Goal: Task Accomplishment & Management: Manage account settings

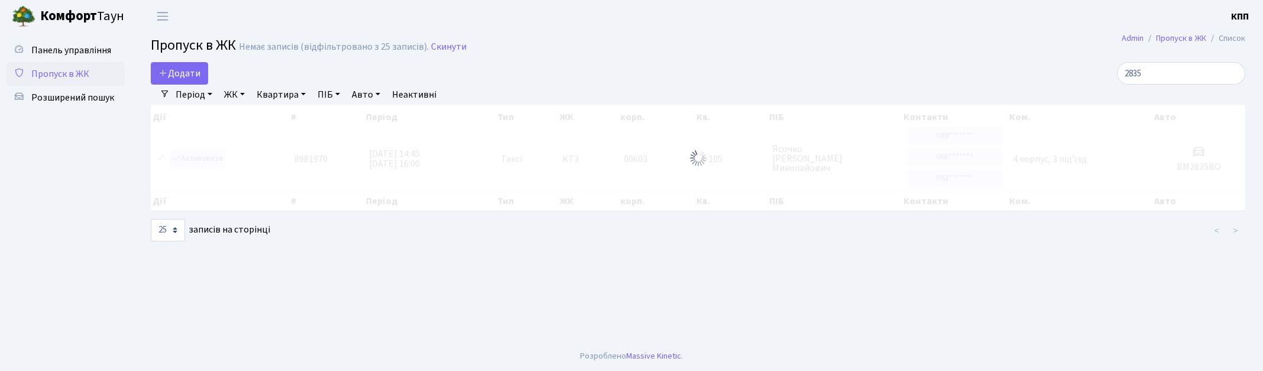
select select "25"
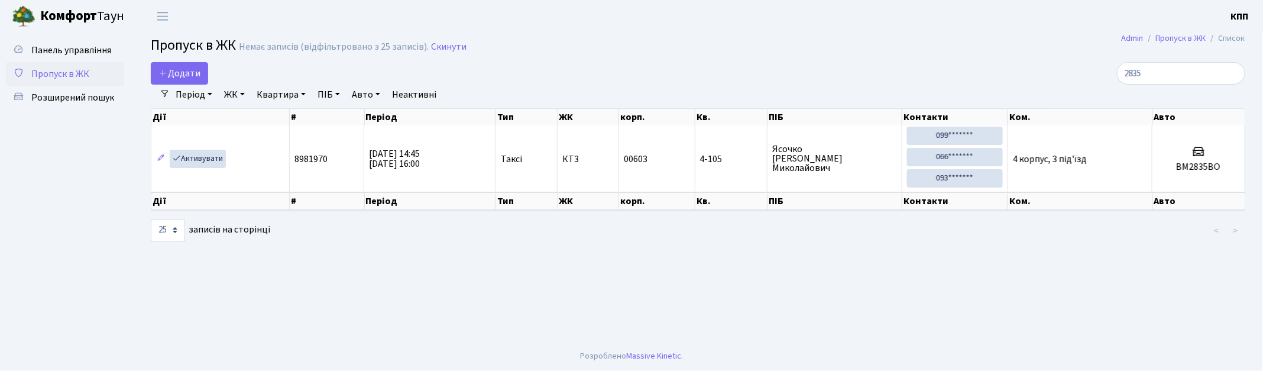
drag, startPoint x: 1185, startPoint y: 74, endPoint x: 1096, endPoint y: 72, distance: 88.1
click at [1096, 72] on div "2835" at bounding box center [1068, 73] width 353 height 22
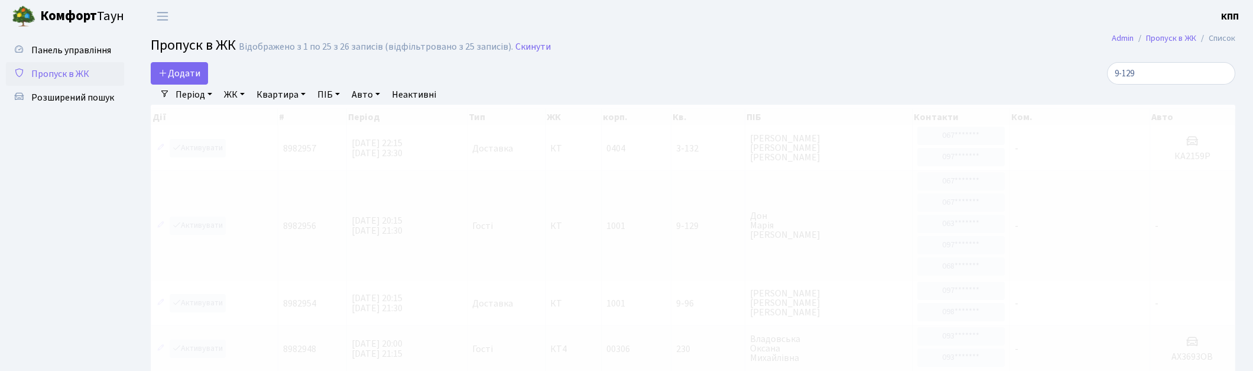
type input "9-129"
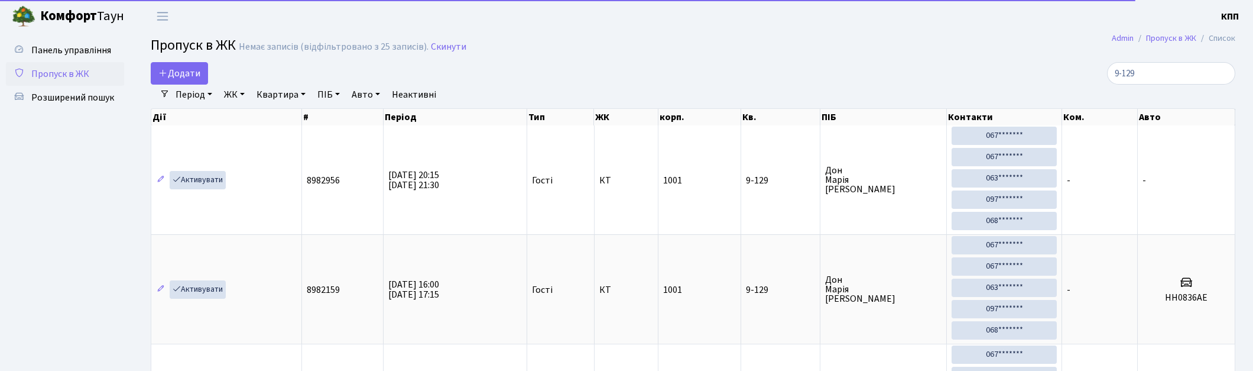
click at [60, 74] on span "Пропуск в ЖК" at bounding box center [60, 73] width 58 height 13
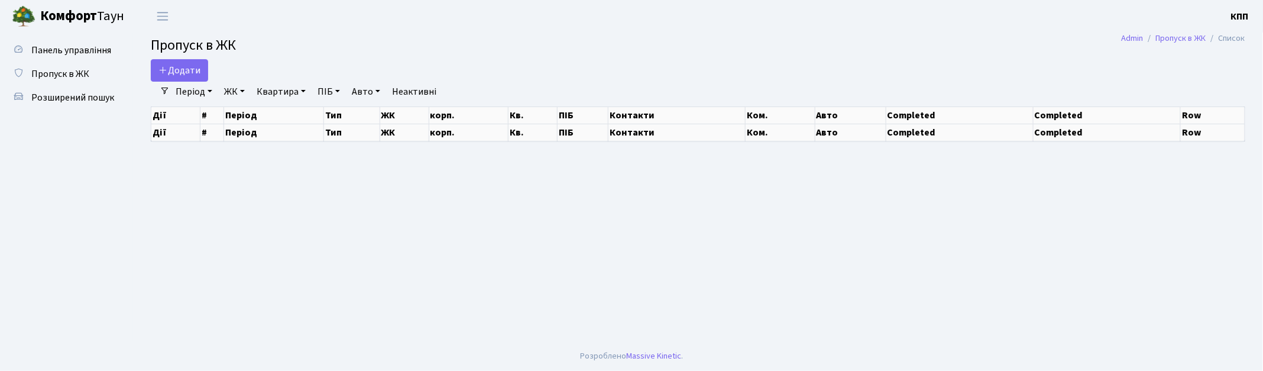
select select "25"
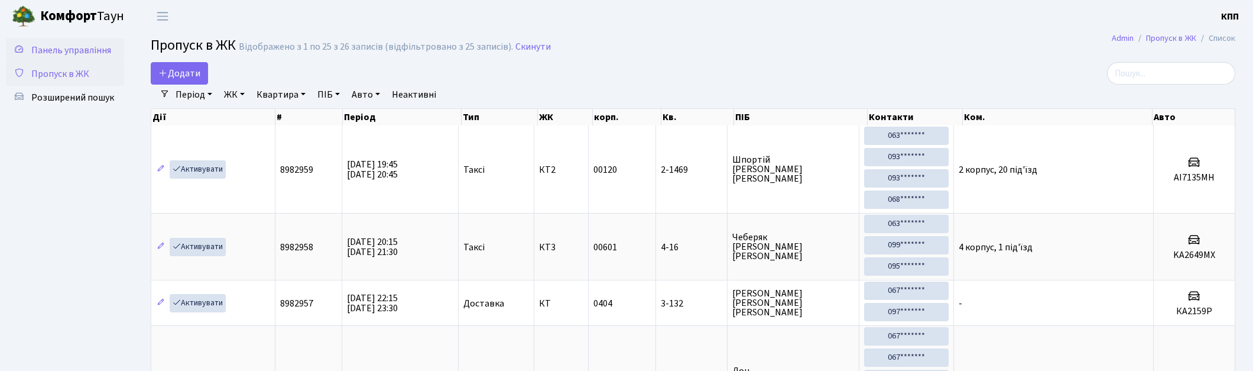
click at [84, 49] on span "Панель управління" at bounding box center [71, 50] width 80 height 13
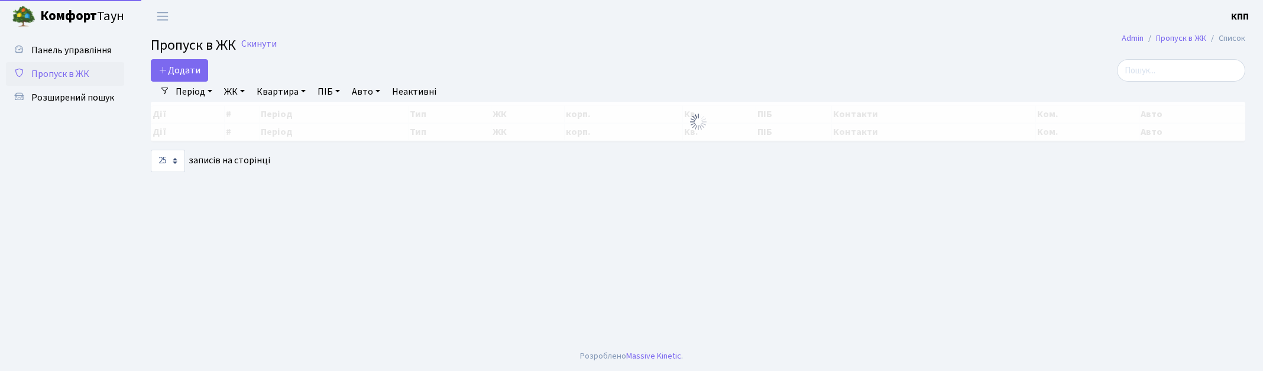
select select "25"
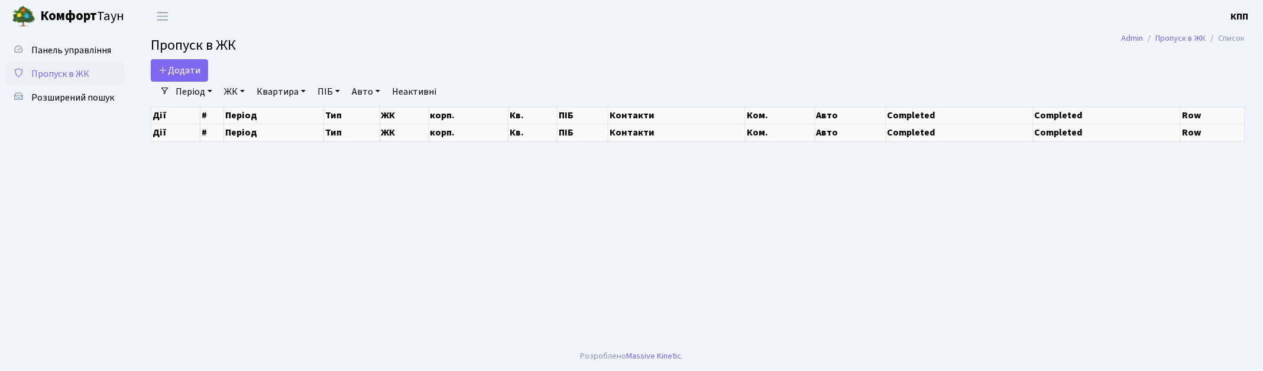
select select "25"
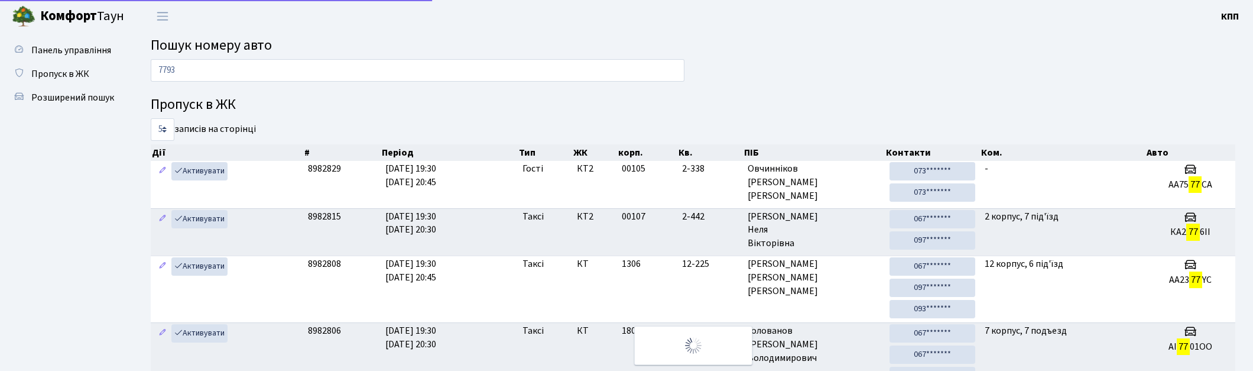
type input "7793"
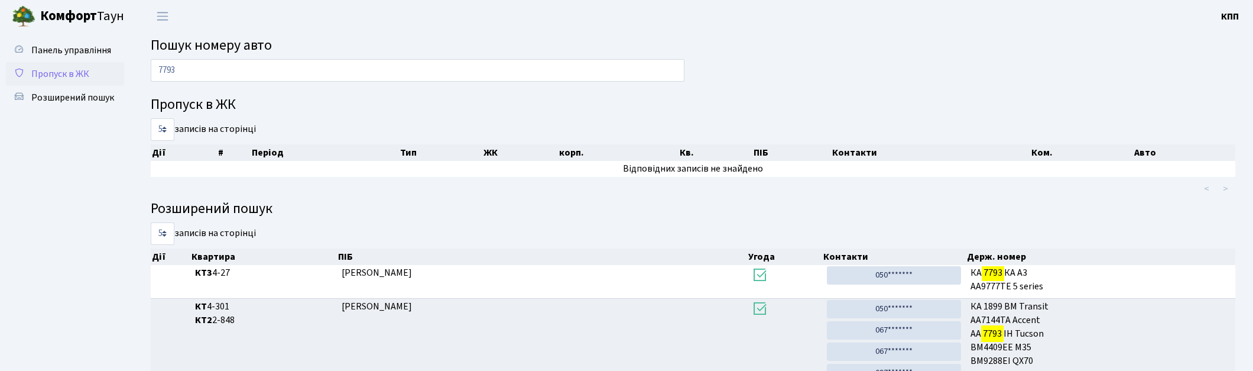
click at [63, 74] on span "Пропуск в ЖК" at bounding box center [60, 73] width 58 height 13
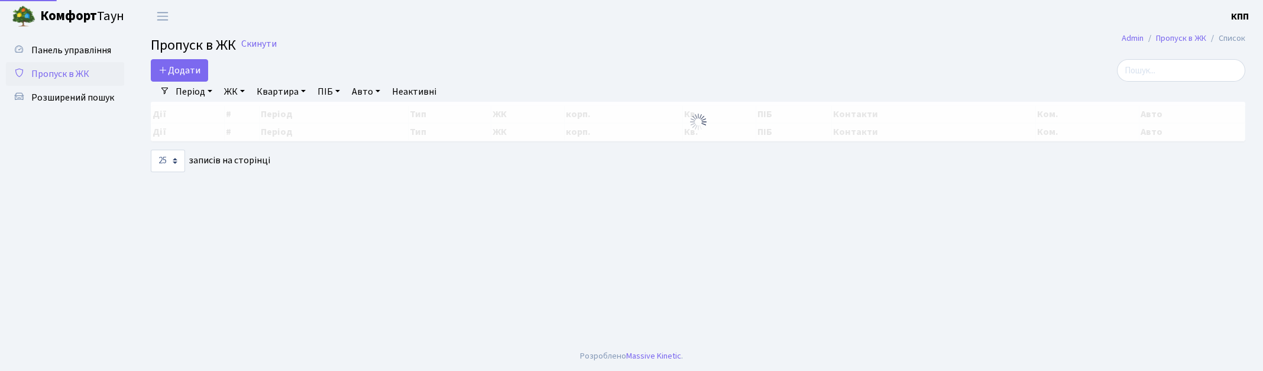
select select "25"
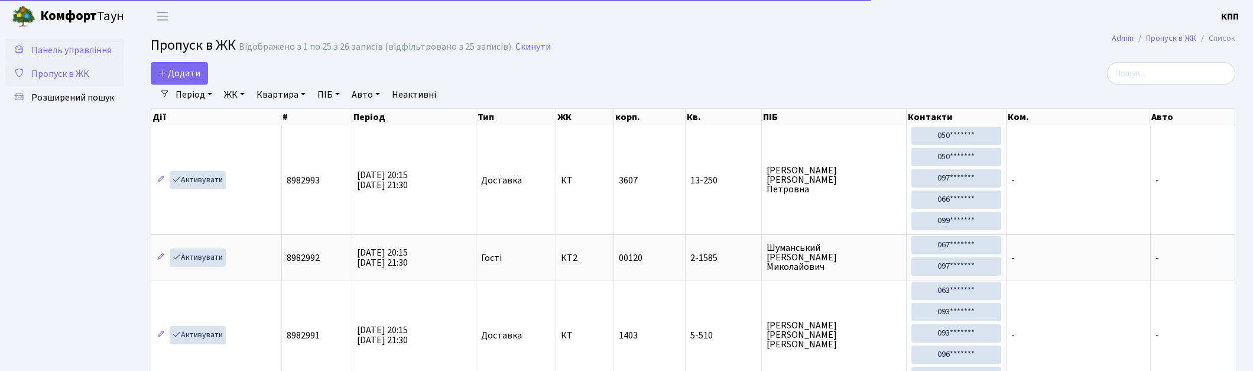
click at [78, 52] on span "Панель управління" at bounding box center [71, 50] width 80 height 13
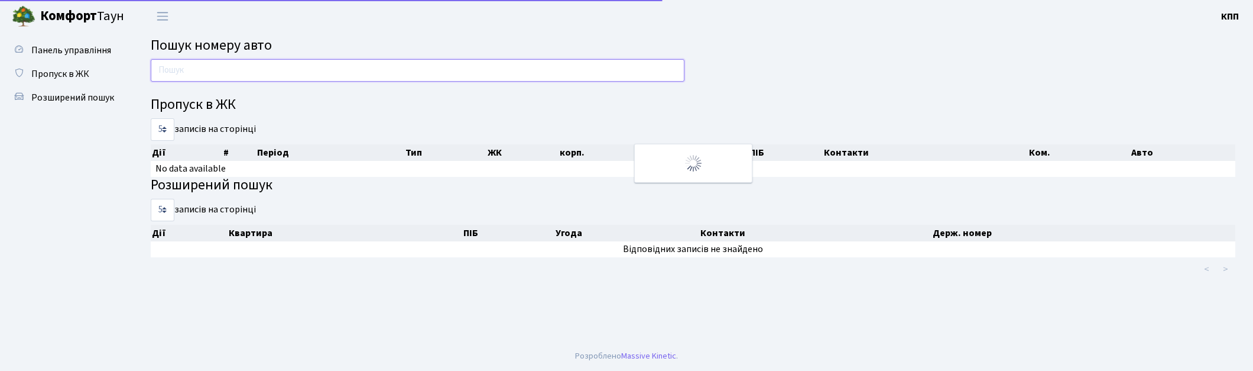
drag, startPoint x: 0, startPoint y: 0, endPoint x: 234, endPoint y: 75, distance: 245.8
click at [234, 79] on input "text" at bounding box center [418, 70] width 534 height 22
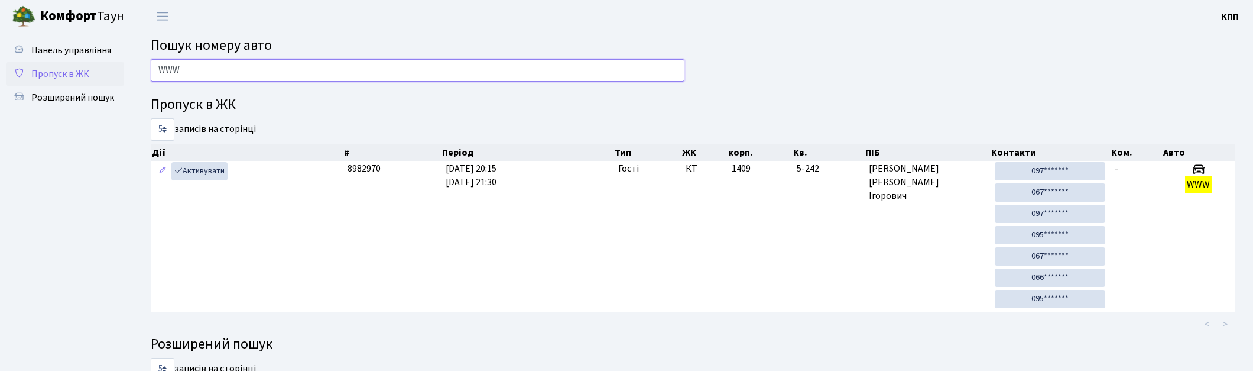
type input "WWW"
click at [48, 68] on span "Пропуск в ЖК" at bounding box center [60, 73] width 58 height 13
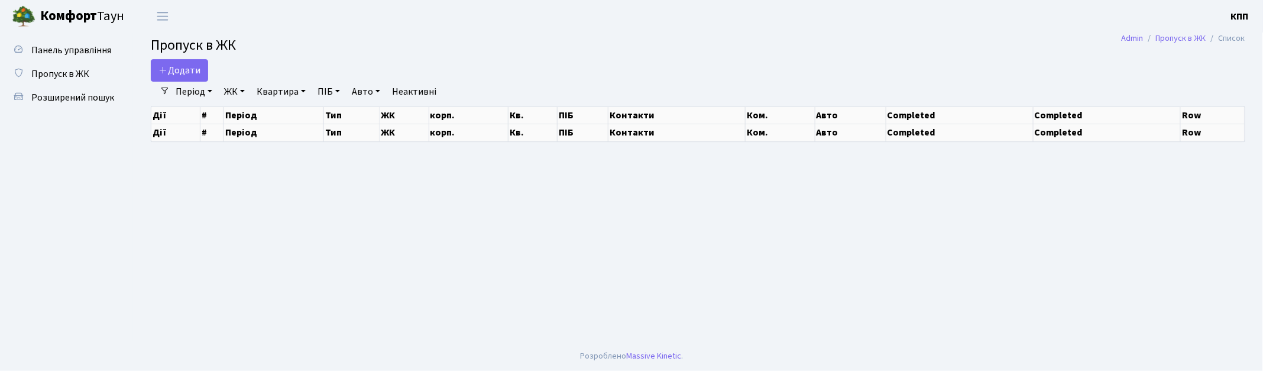
select select "25"
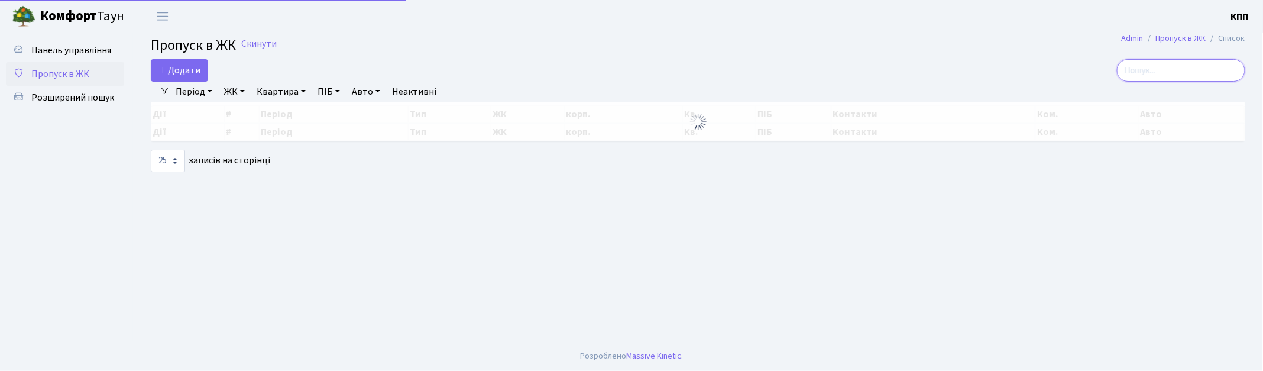
click at [1174, 67] on input "search" at bounding box center [1181, 70] width 128 height 22
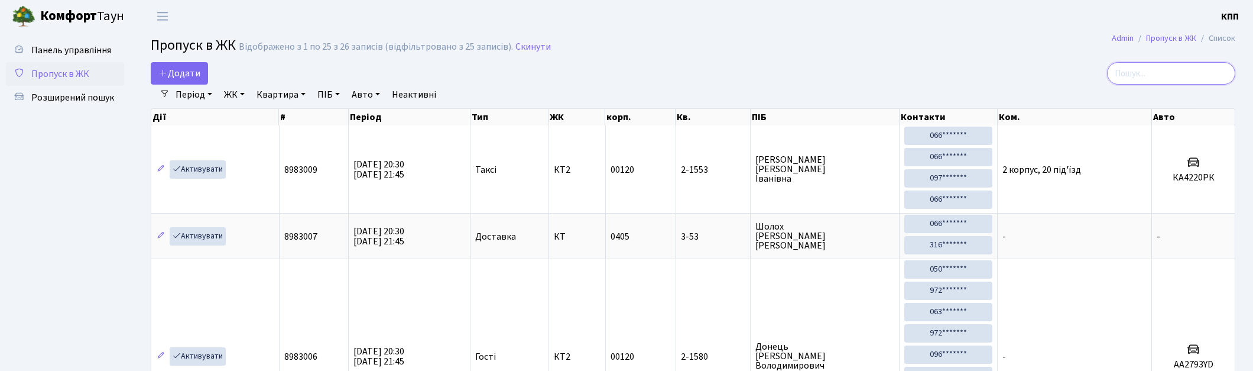
click at [1186, 75] on input "search" at bounding box center [1171, 73] width 128 height 22
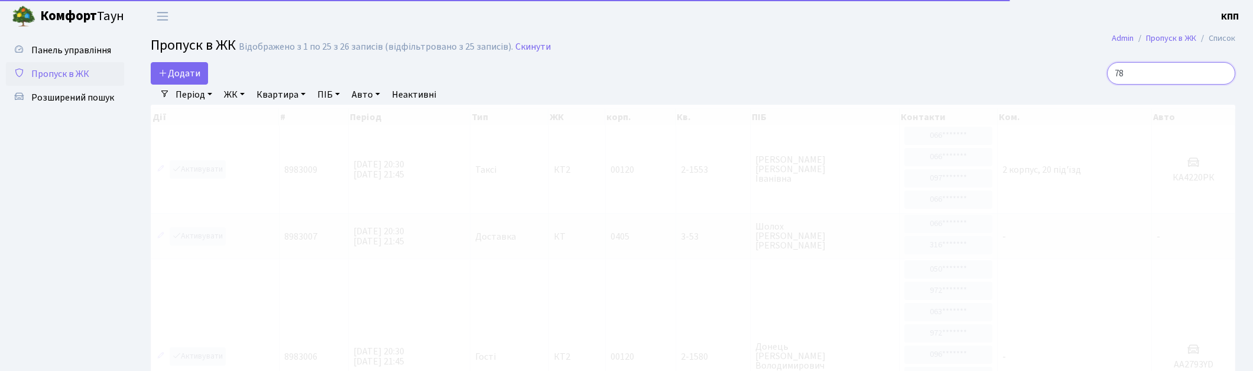
type input "78"
click at [223, 99] on link "ЖК" at bounding box center [234, 95] width 30 height 20
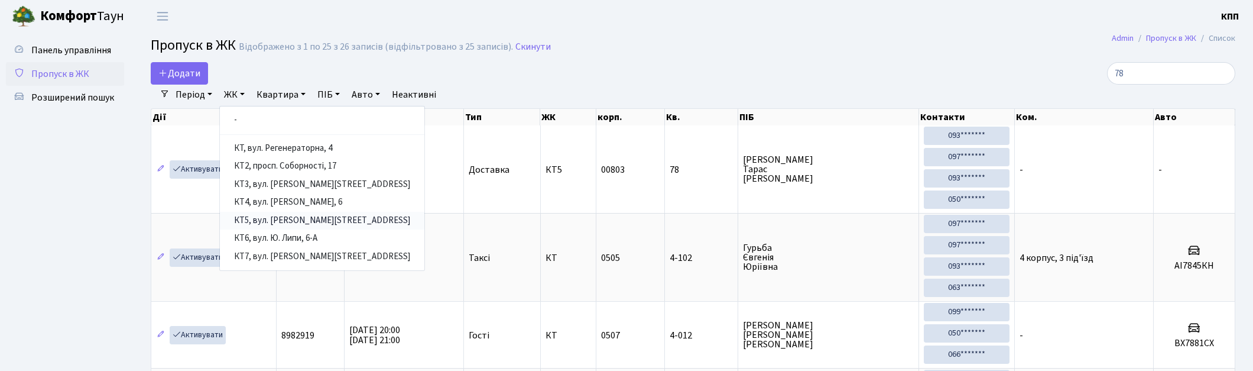
click at [284, 219] on link "КТ5, вул. [PERSON_NAME][STREET_ADDRESS]" at bounding box center [322, 221] width 205 height 18
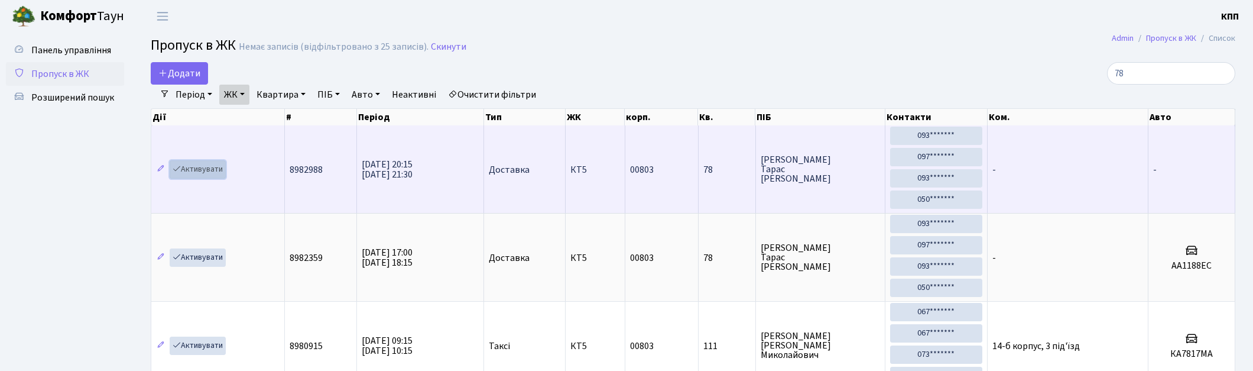
click at [201, 170] on link "Активувати" at bounding box center [198, 169] width 56 height 18
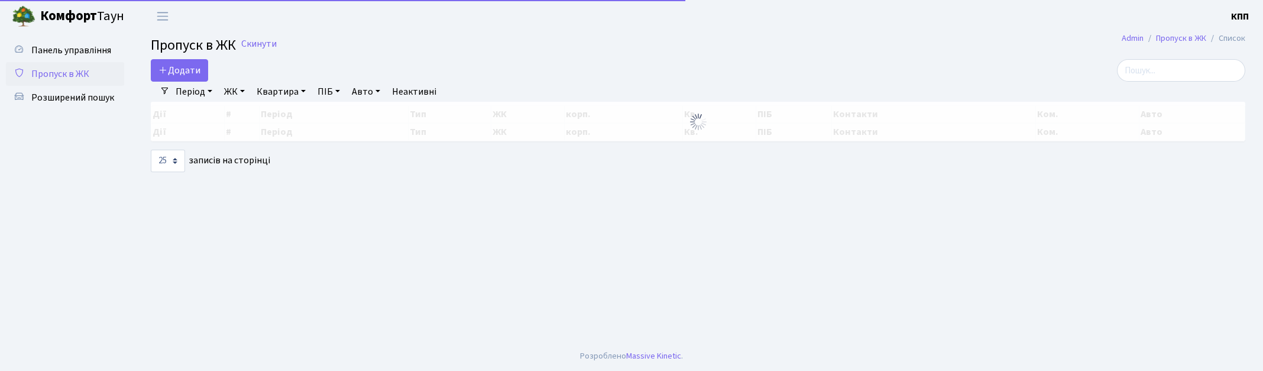
select select "25"
click at [1156, 77] on input "search" at bounding box center [1181, 70] width 128 height 22
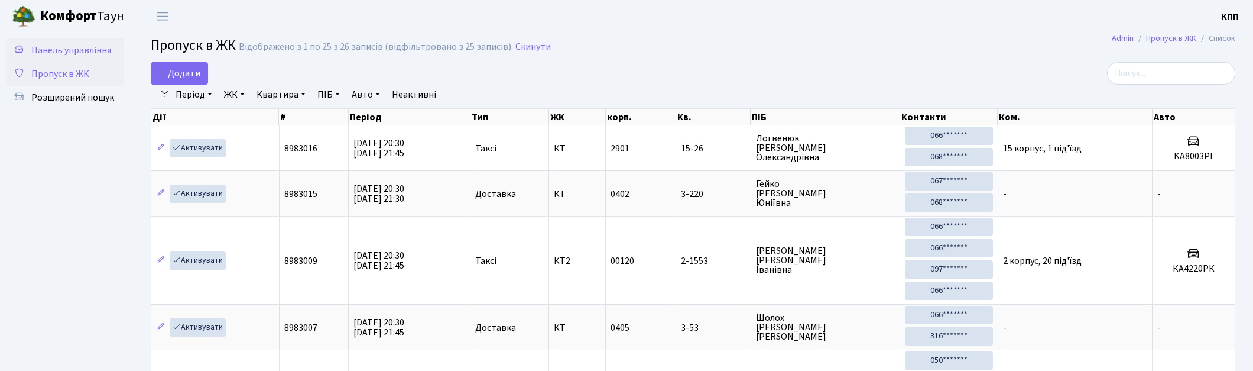
click at [80, 45] on span "Панель управління" at bounding box center [71, 50] width 80 height 13
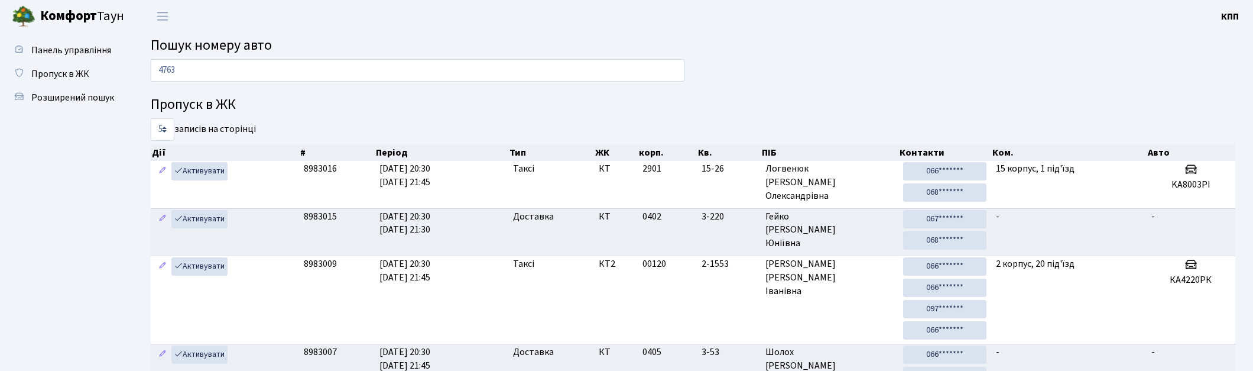
type input "4763"
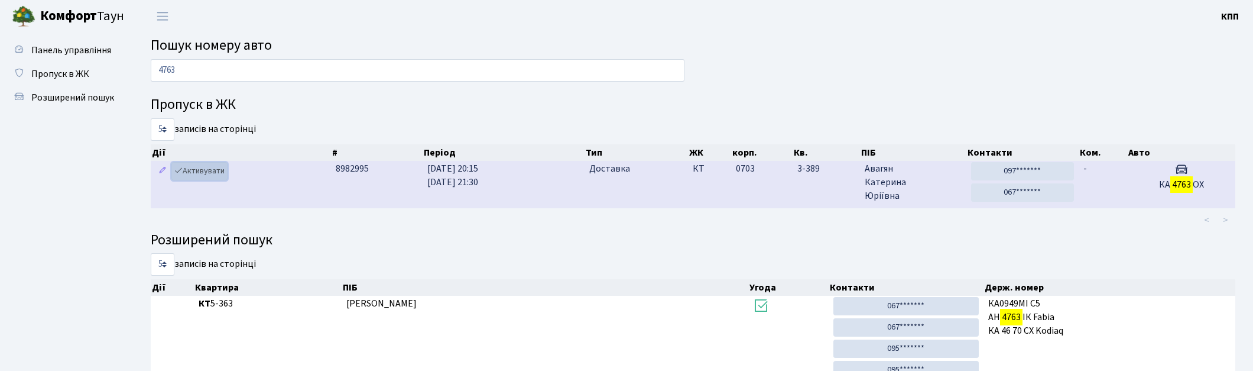
click at [216, 170] on link "Активувати" at bounding box center [199, 171] width 56 height 18
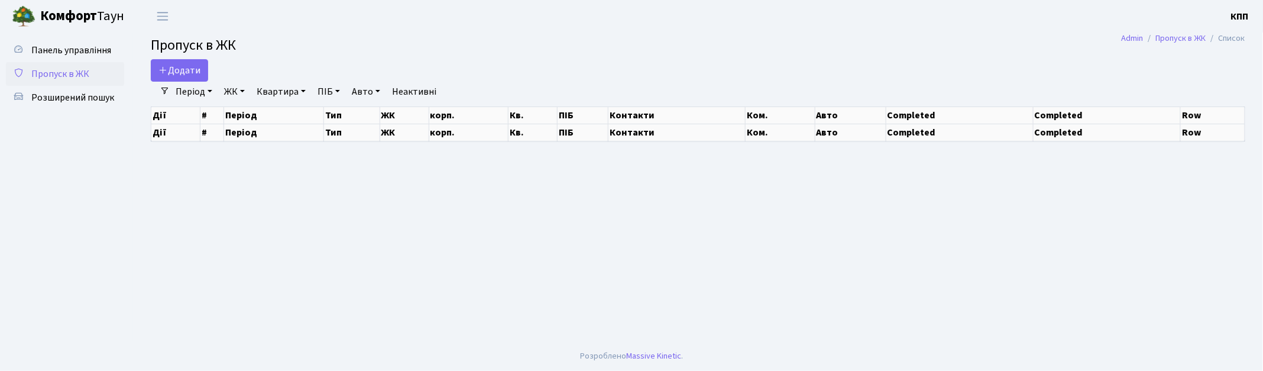
select select "25"
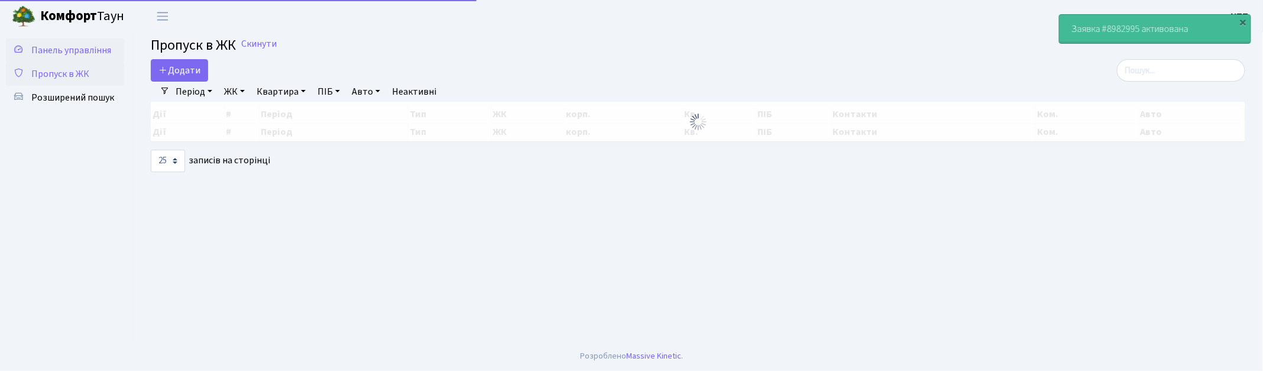
click at [75, 52] on span "Панель управління" at bounding box center [71, 50] width 80 height 13
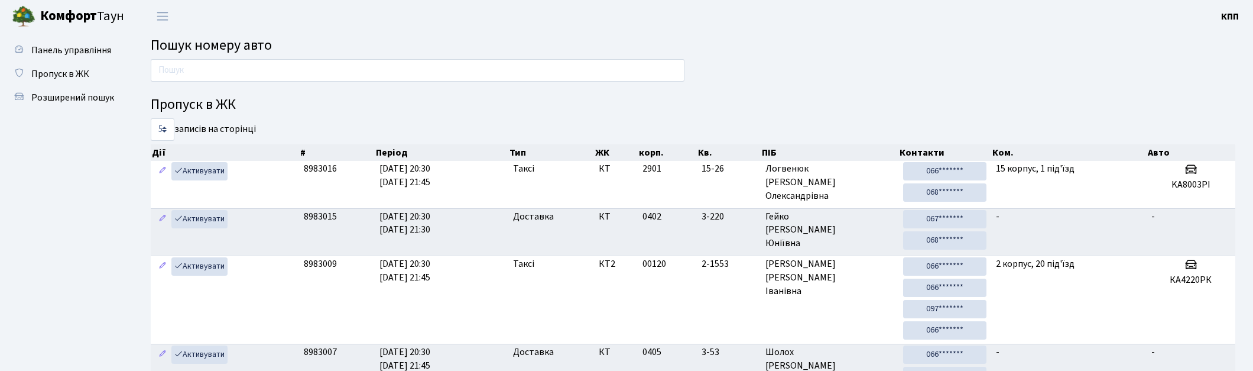
click at [213, 67] on input "text" at bounding box center [418, 70] width 534 height 22
type input "0001"
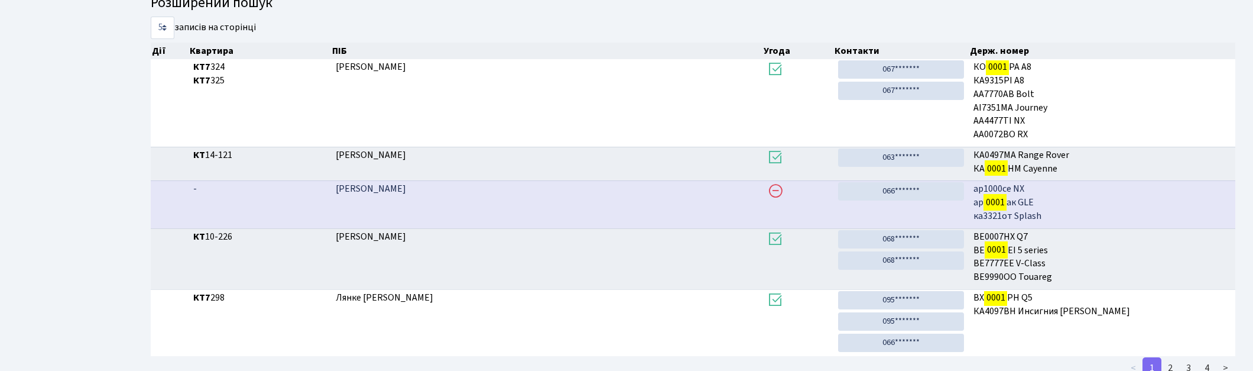
scroll to position [296, 0]
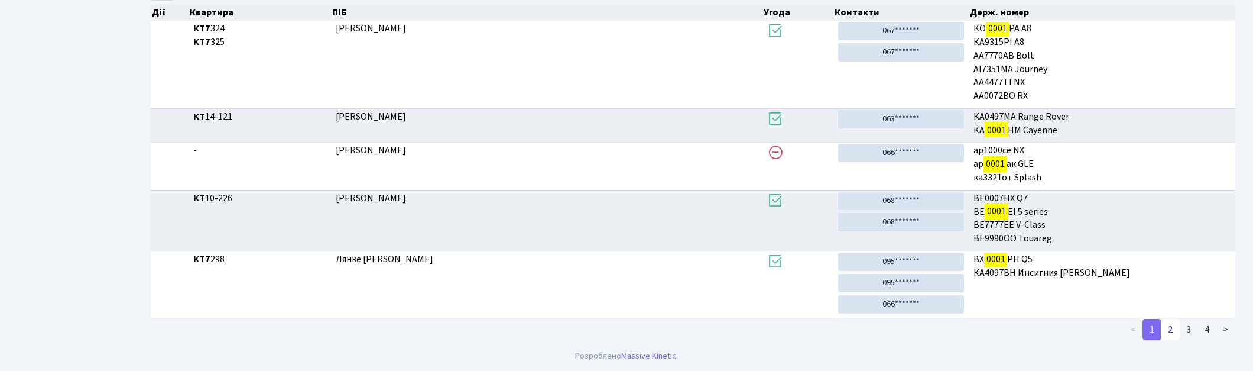
click at [1173, 333] on link "2" at bounding box center [1170, 329] width 19 height 21
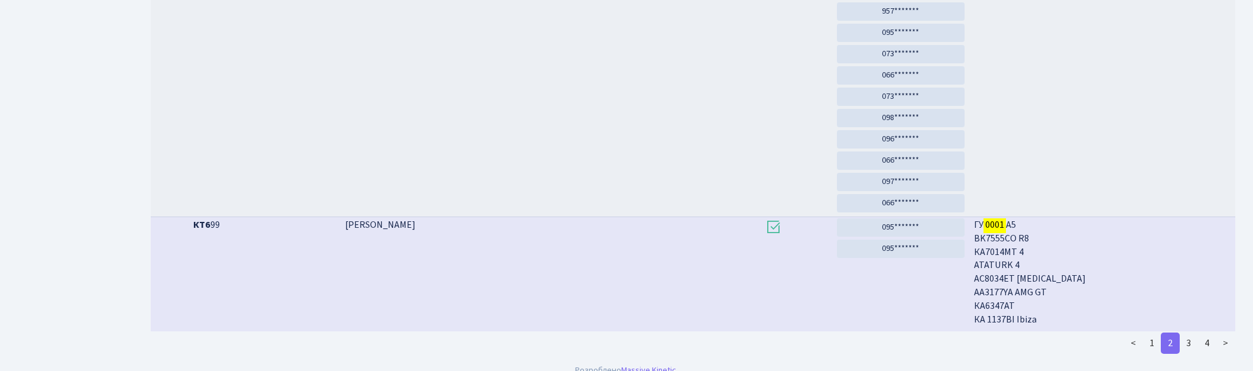
scroll to position [816, 0]
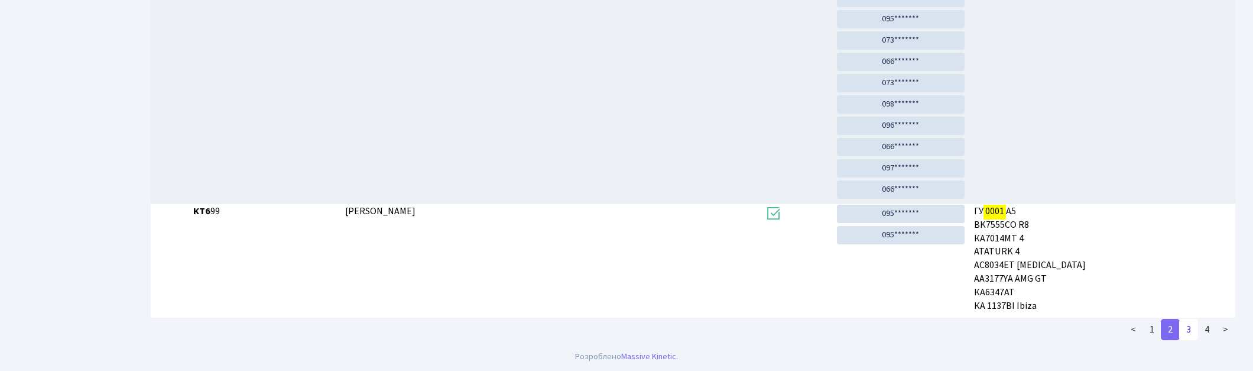
click at [1186, 329] on link "3" at bounding box center [1188, 329] width 19 height 21
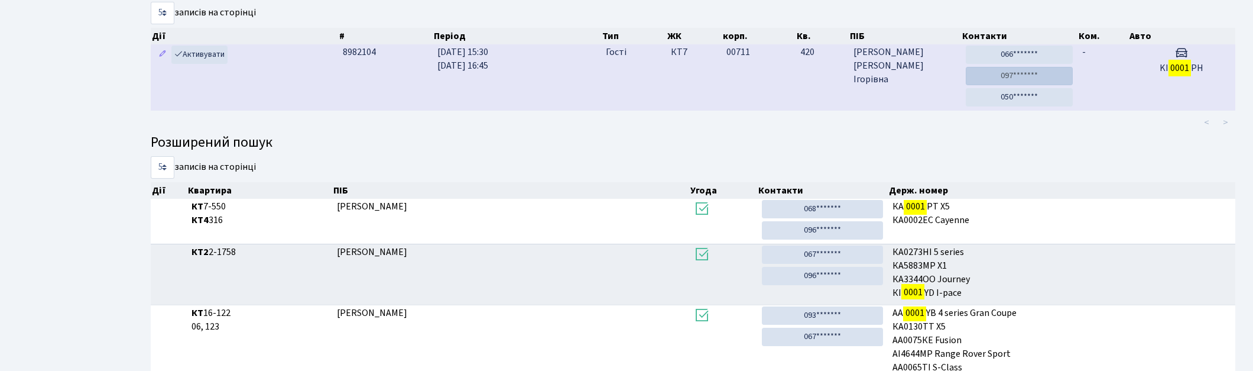
scroll to position [0, 0]
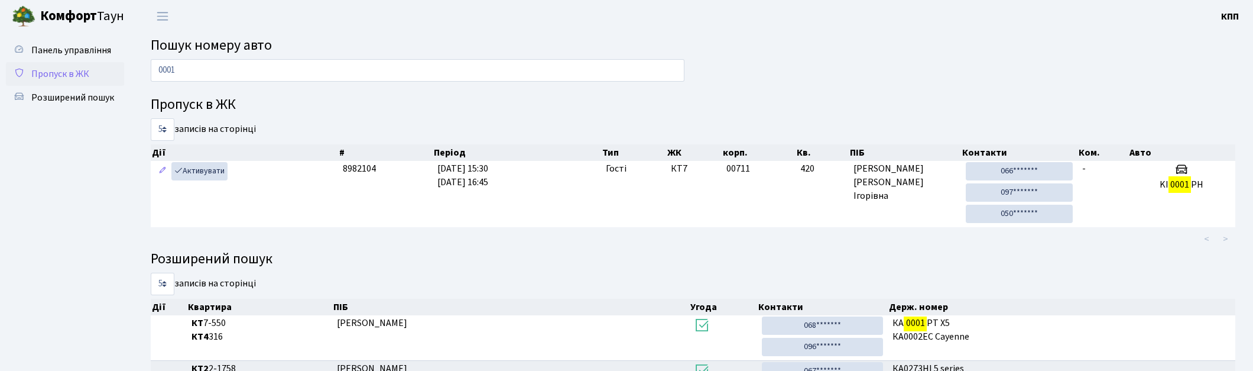
click at [36, 62] on link "Пропуск в ЖК" at bounding box center [65, 74] width 118 height 24
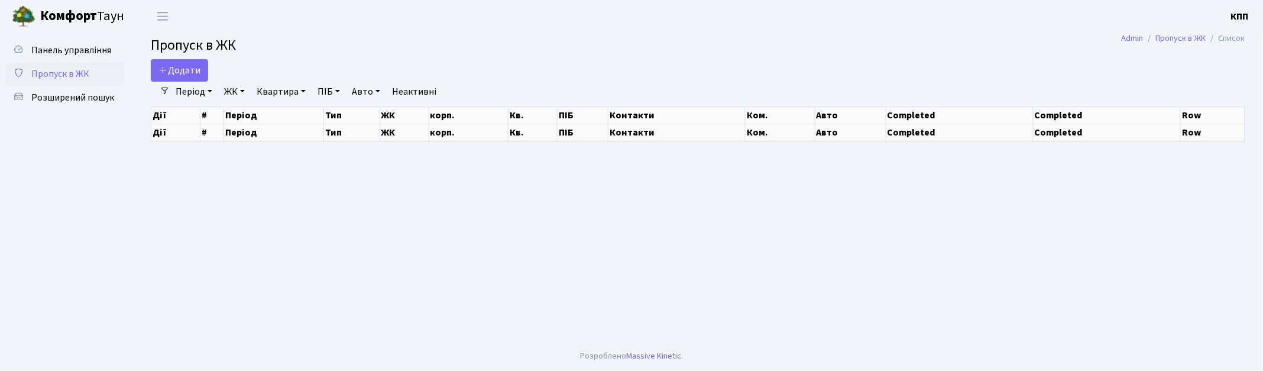
select select "25"
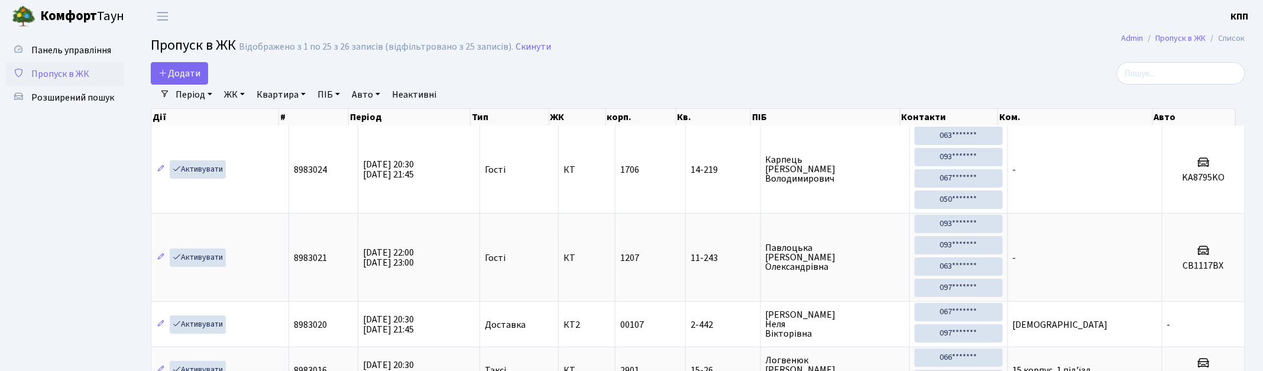
click at [32, 73] on span "Пропуск в ЖК" at bounding box center [60, 73] width 58 height 13
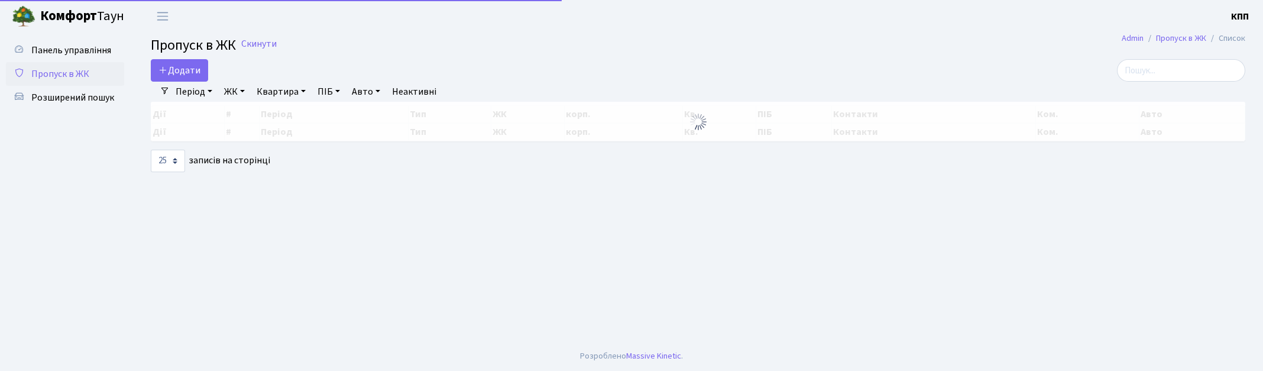
select select "25"
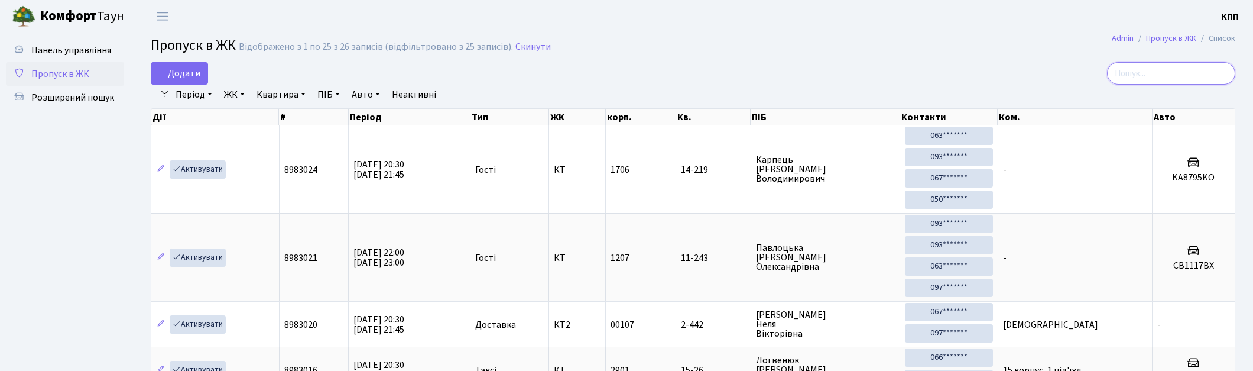
click at [1160, 80] on input "search" at bounding box center [1171, 73] width 128 height 22
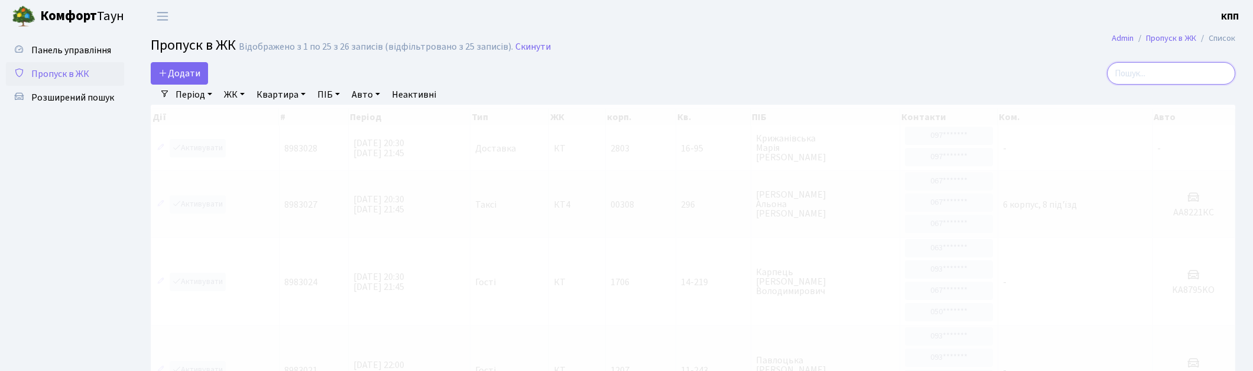
click at [1142, 69] on input "search" at bounding box center [1171, 73] width 128 height 22
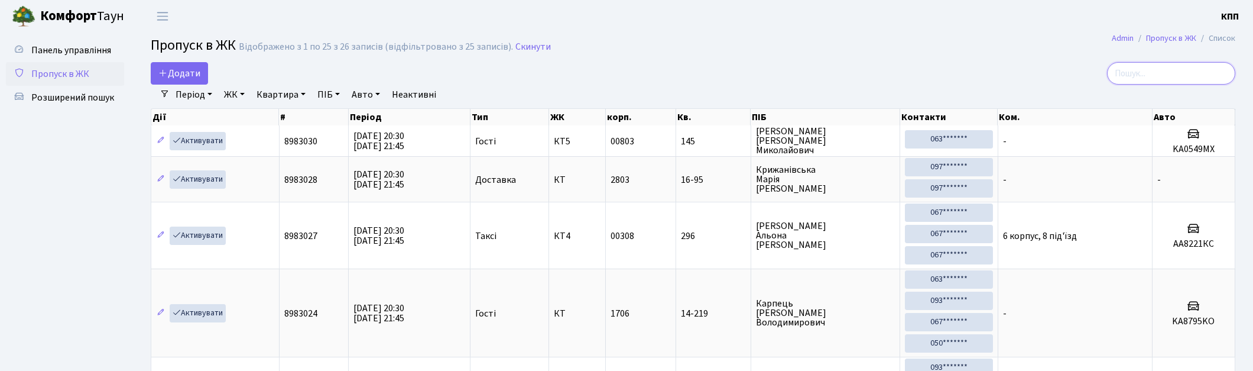
click at [1160, 75] on input "search" at bounding box center [1171, 73] width 128 height 22
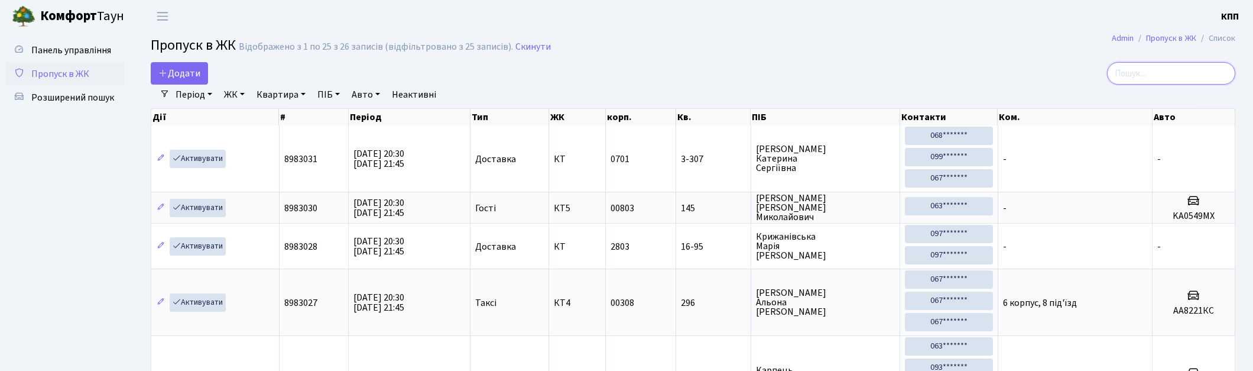
click at [1166, 75] on input "search" at bounding box center [1171, 73] width 128 height 22
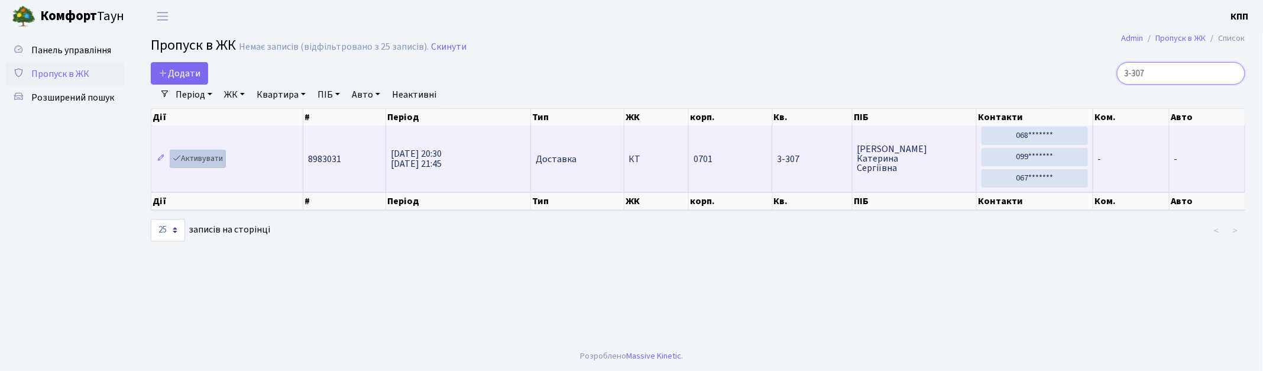
type input "3-307"
click at [203, 162] on link "Активувати" at bounding box center [198, 159] width 56 height 18
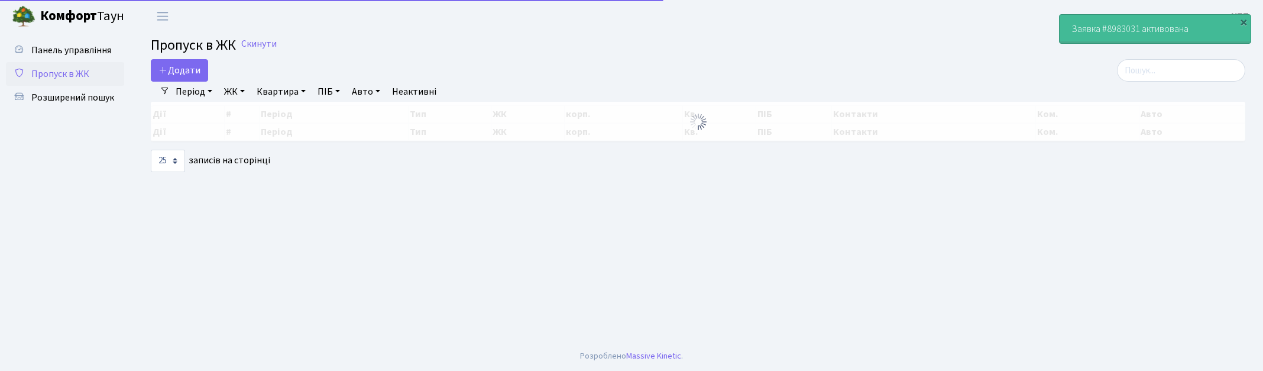
select select "25"
click at [1179, 67] on input "search" at bounding box center [1181, 70] width 128 height 22
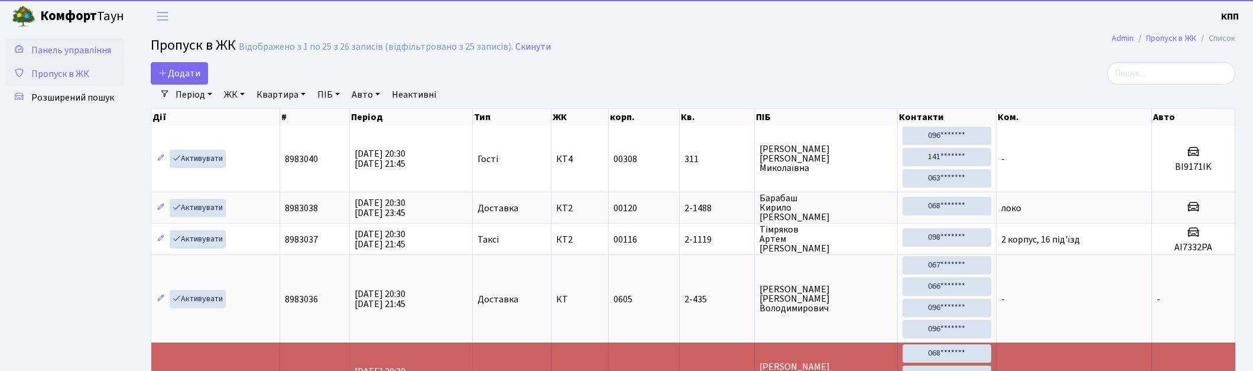
click at [89, 46] on span "Панель управління" at bounding box center [71, 50] width 80 height 13
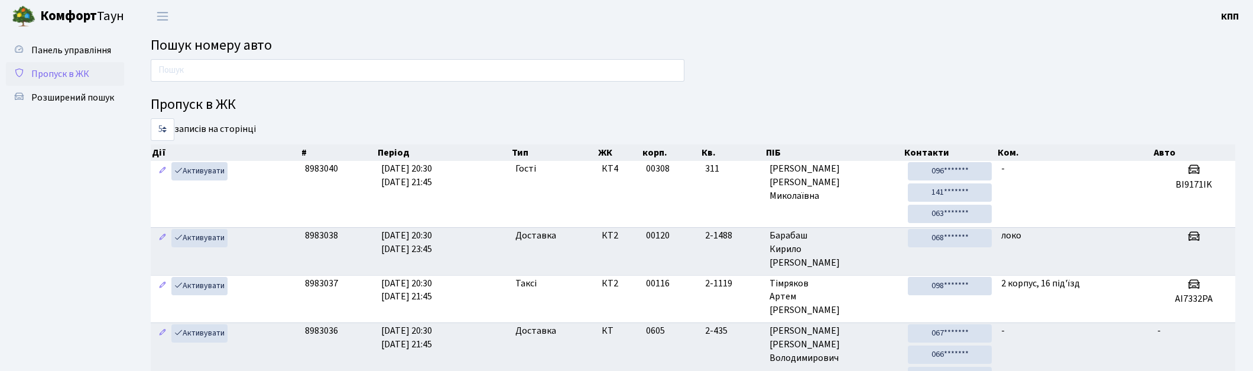
click at [83, 66] on link "Пропуск в ЖК" at bounding box center [65, 74] width 118 height 24
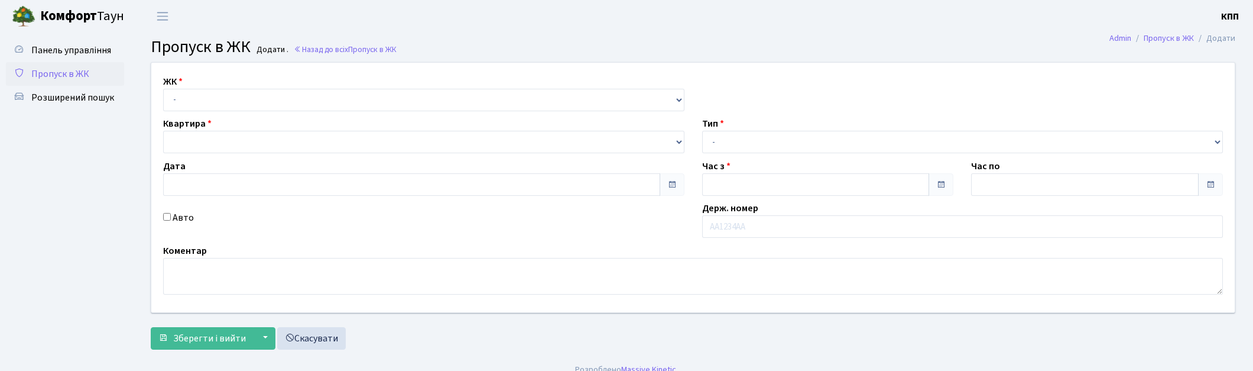
click at [218, 103] on select "- КТ, вул. Регенераторна, 4 КТ2, просп. [STREET_ADDRESS] [STREET_ADDRESS] [PERS…" at bounding box center [423, 100] width 521 height 22
type input "15.09.2025"
type input "20:45"
type input "21:45"
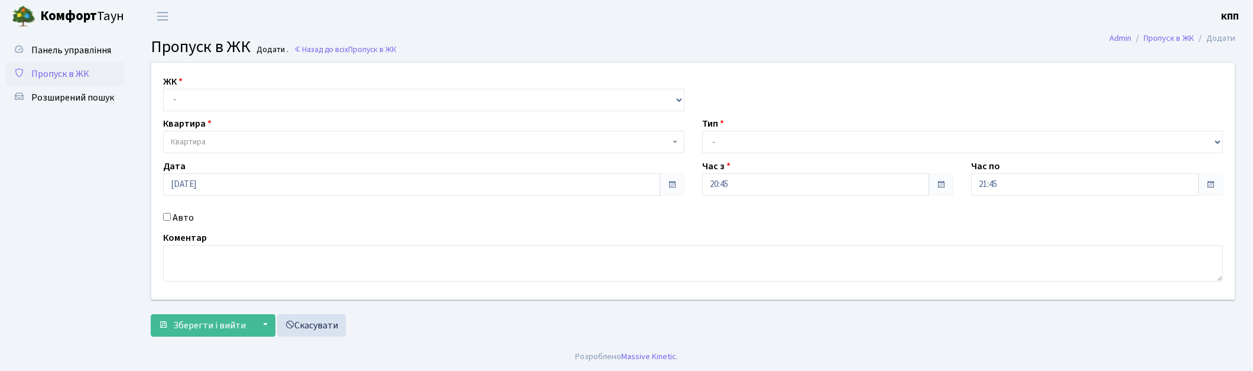
select select "271"
click at [163, 89] on select "- КТ, вул. Регенераторна, 4 КТ2, просп. [STREET_ADDRESS] [STREET_ADDRESS] [PERS…" at bounding box center [423, 100] width 521 height 22
select select
click at [217, 138] on span "Квартира" at bounding box center [420, 142] width 499 height 12
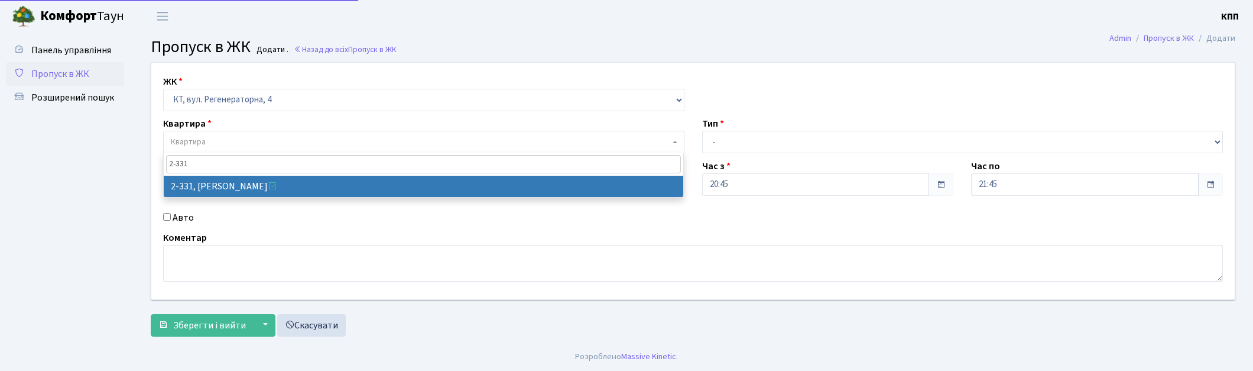
type input "2-331"
select select "1345"
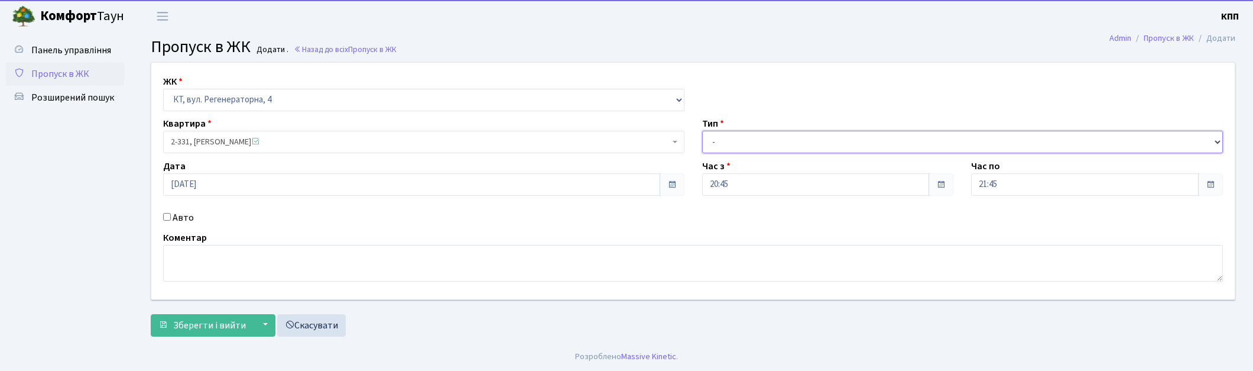
click at [804, 136] on select "- Доставка Таксі Гості Сервіс" at bounding box center [962, 142] width 521 height 22
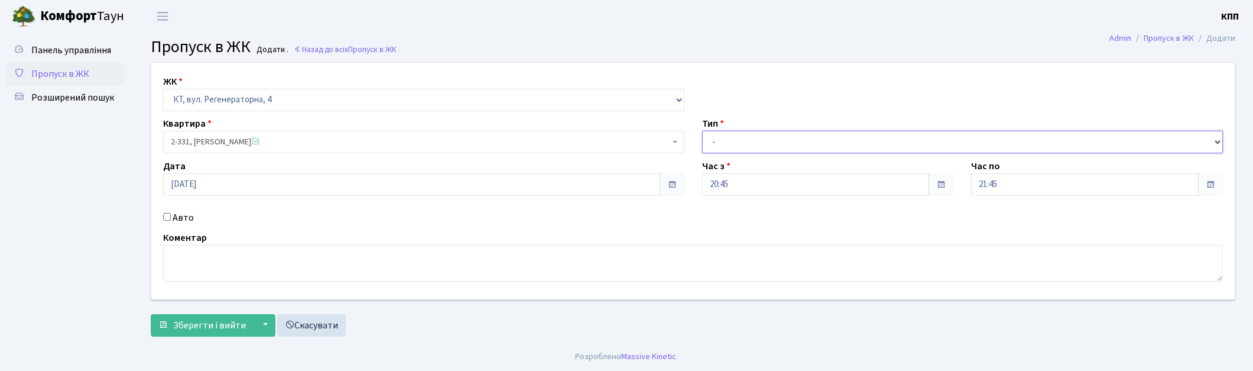
select select "1"
click at [702, 131] on select "- Доставка Таксі Гості Сервіс" at bounding box center [962, 142] width 521 height 22
click at [184, 332] on span "Зберегти і вийти" at bounding box center [209, 325] width 73 height 13
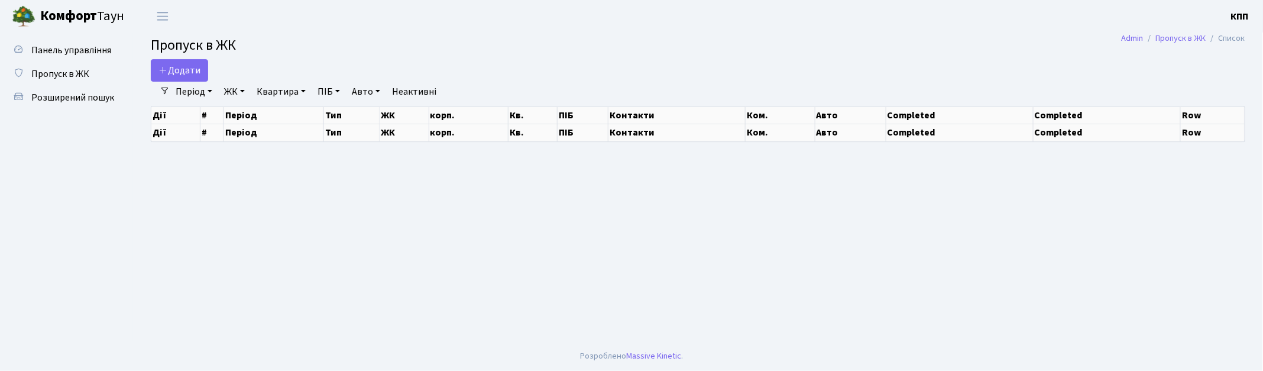
select select "25"
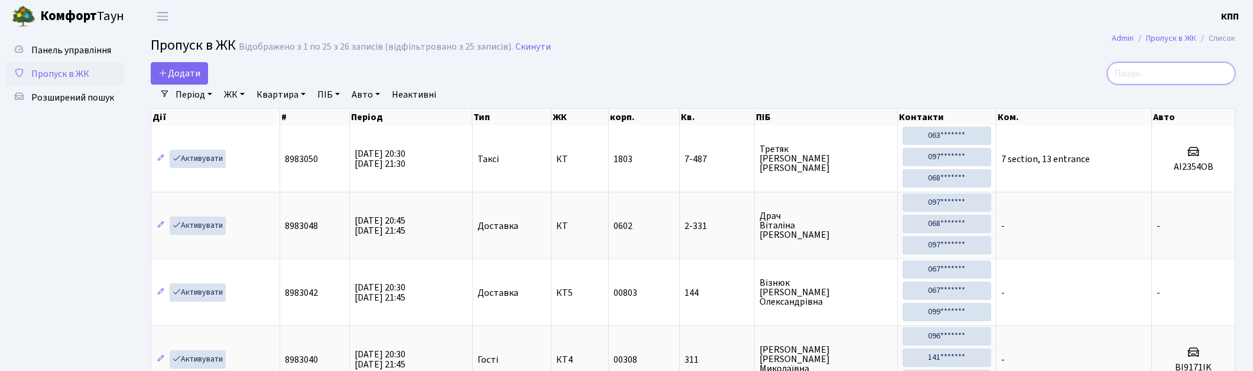
click at [1158, 77] on input "search" at bounding box center [1171, 73] width 128 height 22
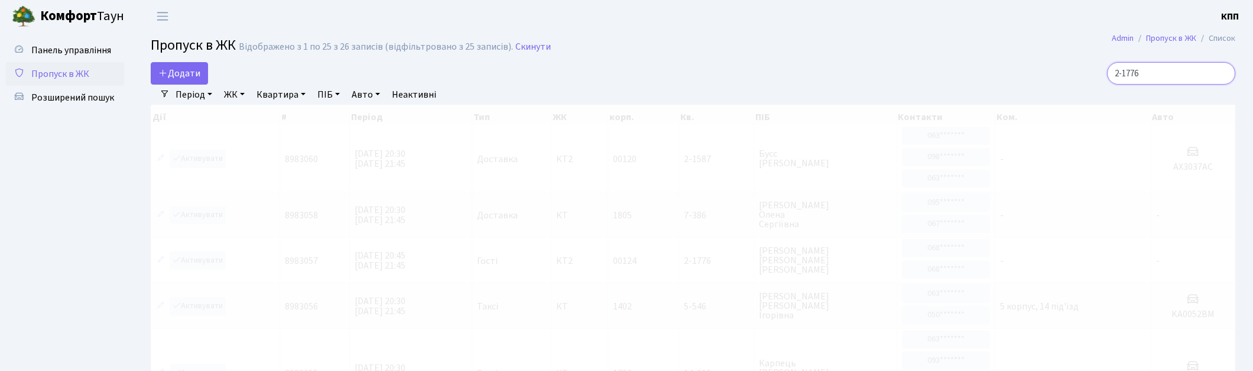
type input "2-1776"
click at [247, 95] on link "ЖК" at bounding box center [234, 95] width 30 height 20
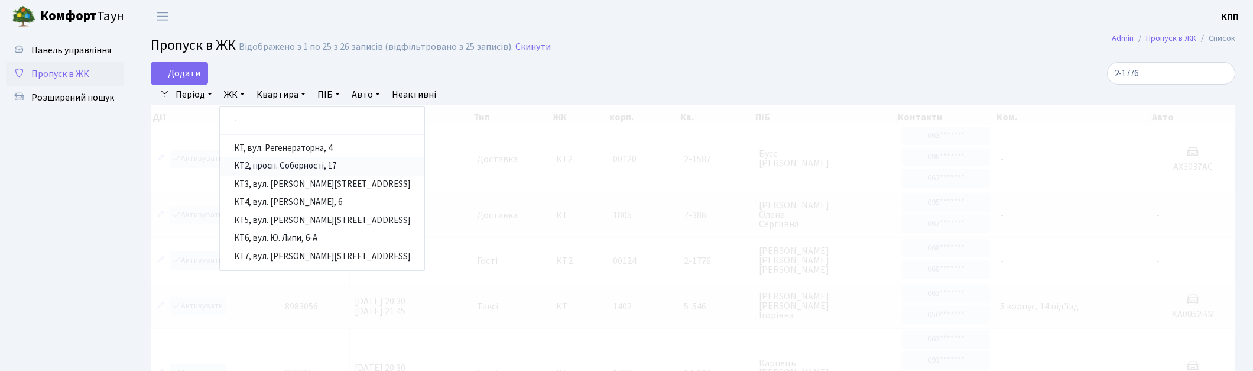
click at [282, 164] on link "КТ2, просп. Соборності, 17" at bounding box center [322, 166] width 205 height 18
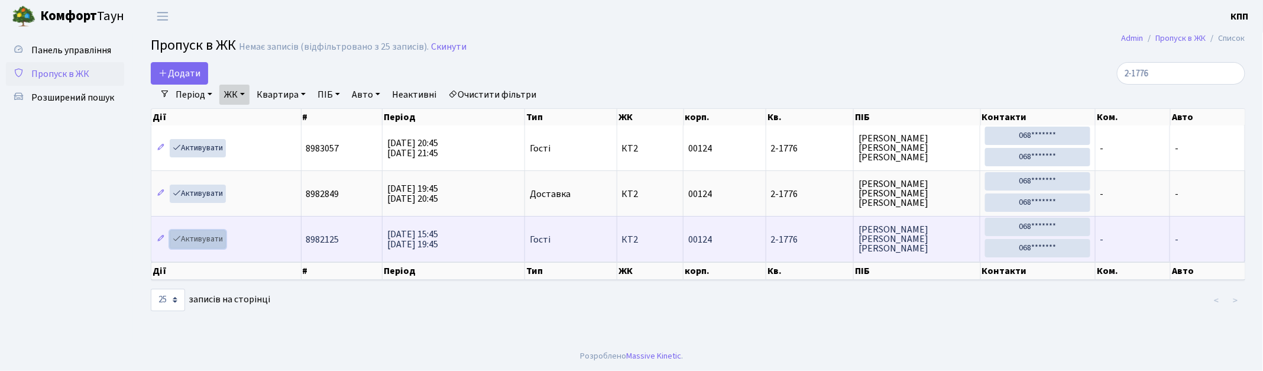
click at [219, 241] on link "Активувати" at bounding box center [198, 239] width 56 height 18
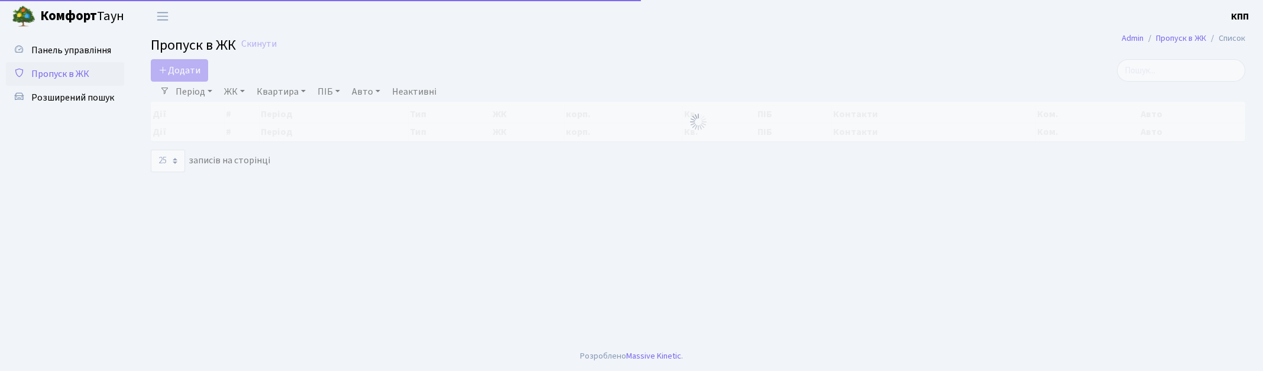
select select "25"
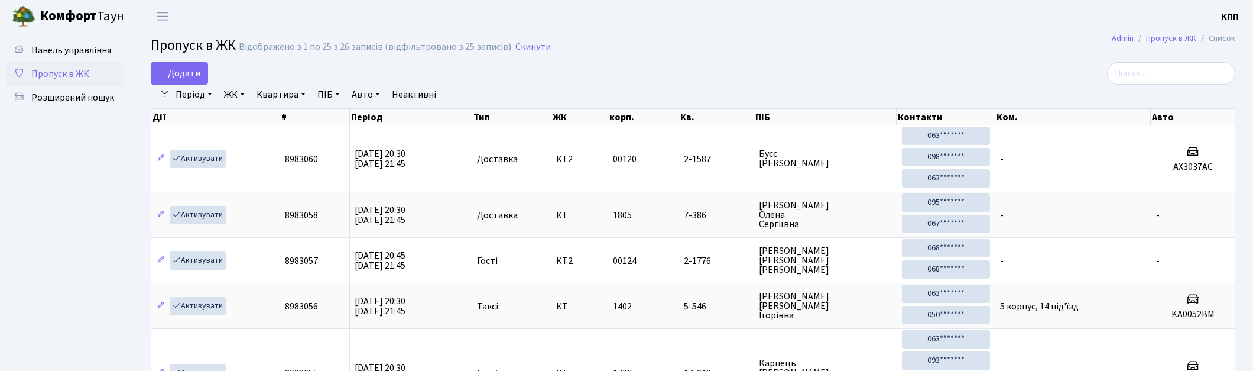
click at [77, 73] on span "Пропуск в ЖК" at bounding box center [60, 73] width 58 height 13
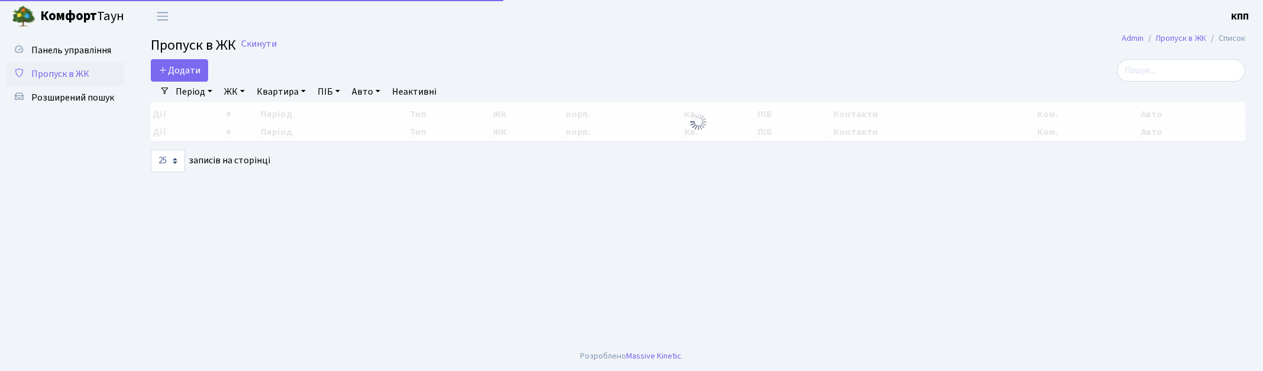
select select "25"
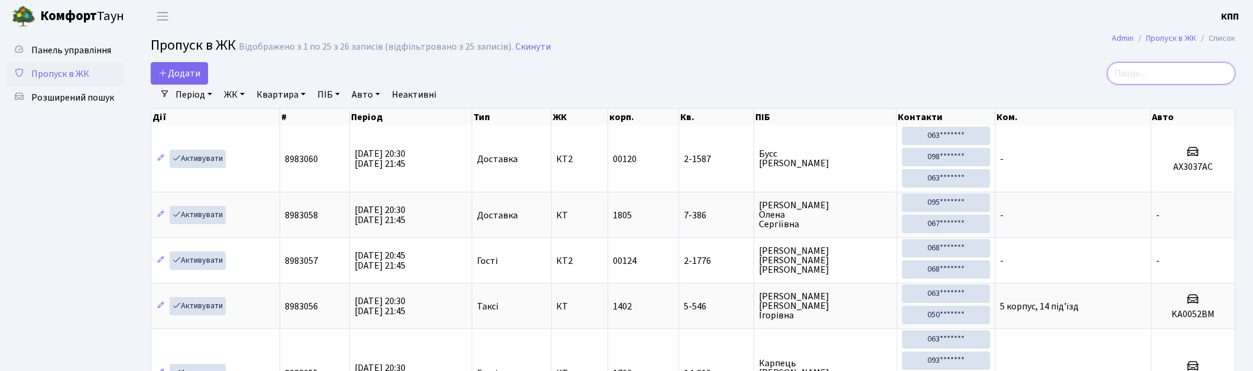
click at [1208, 70] on input "search" at bounding box center [1171, 73] width 128 height 22
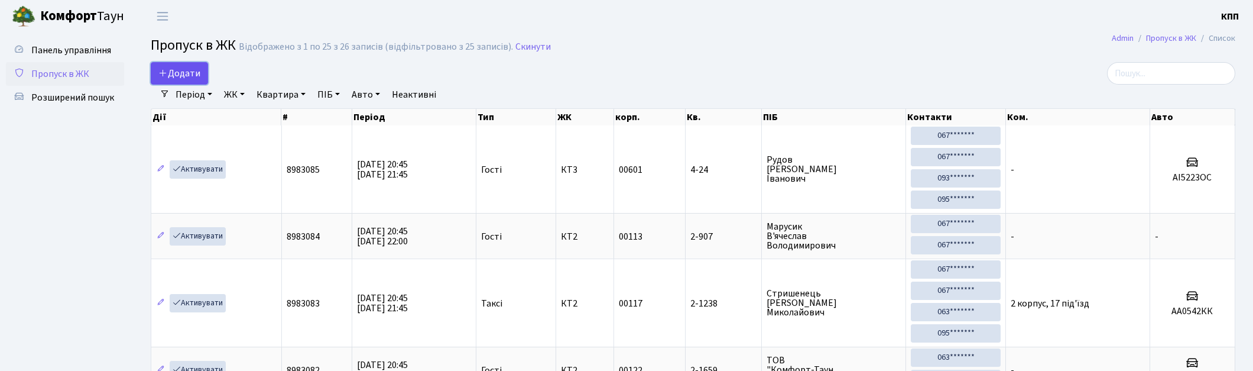
click at [186, 68] on span "Додати" at bounding box center [179, 73] width 42 height 13
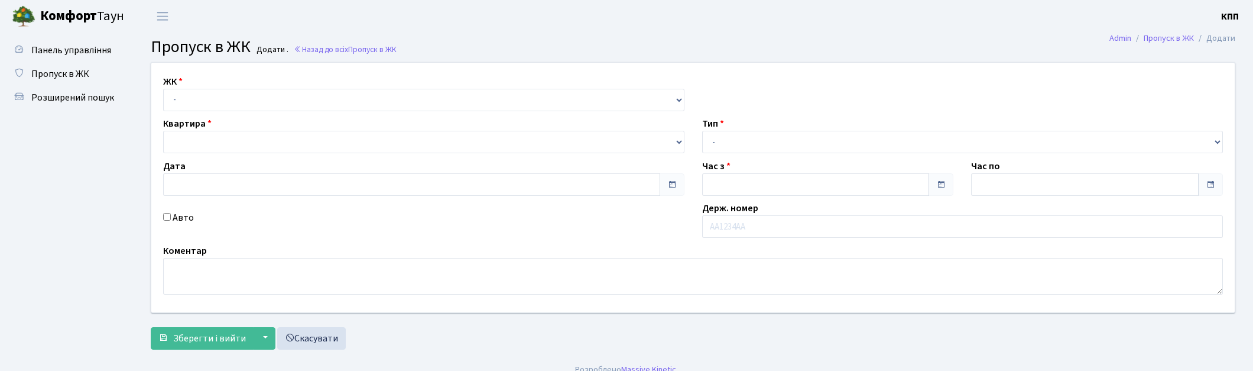
select select "271"
click at [163, 89] on select "- КТ, вул. Регенераторна, 4 КТ2, просп. [STREET_ADDRESS] [STREET_ADDRESS] [PERS…" at bounding box center [423, 100] width 521 height 22
click at [247, 143] on select at bounding box center [423, 142] width 521 height 22
type input "[DATE]"
type input "20:45"
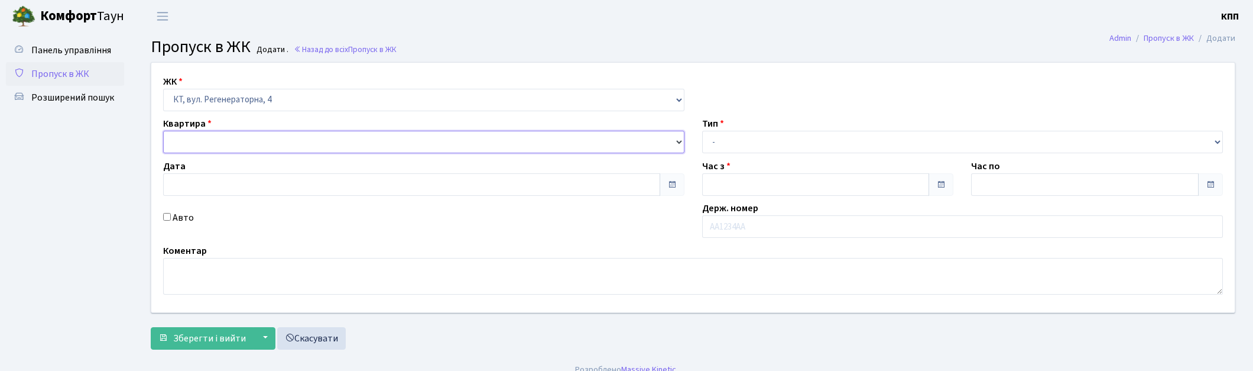
type input "21:45"
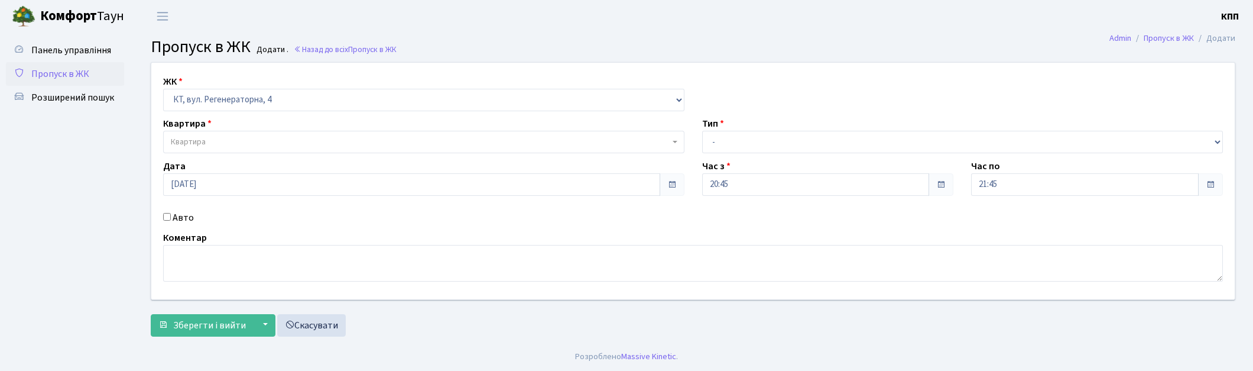
click at [213, 144] on span "Квартира" at bounding box center [420, 142] width 499 height 12
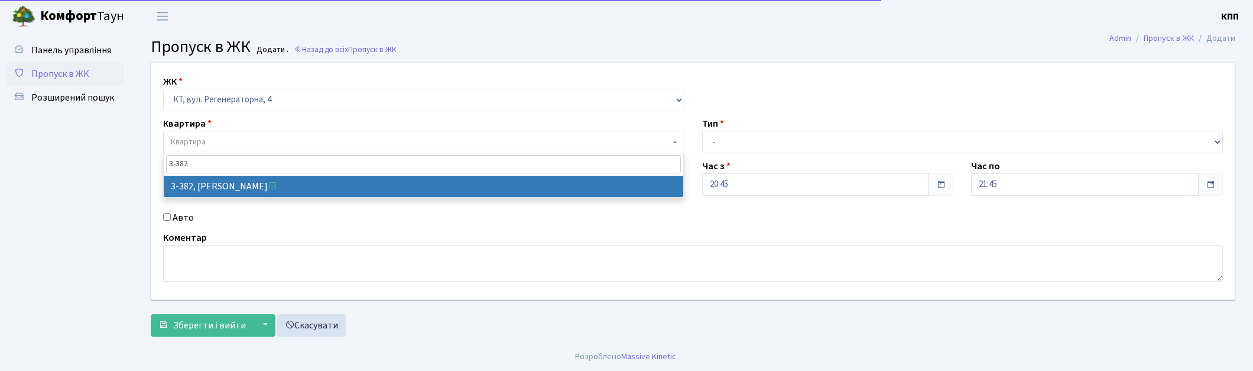
type input "3-382"
drag, startPoint x: 213, startPoint y: 181, endPoint x: 146, endPoint y: 203, distance: 70.7
select select "1600"
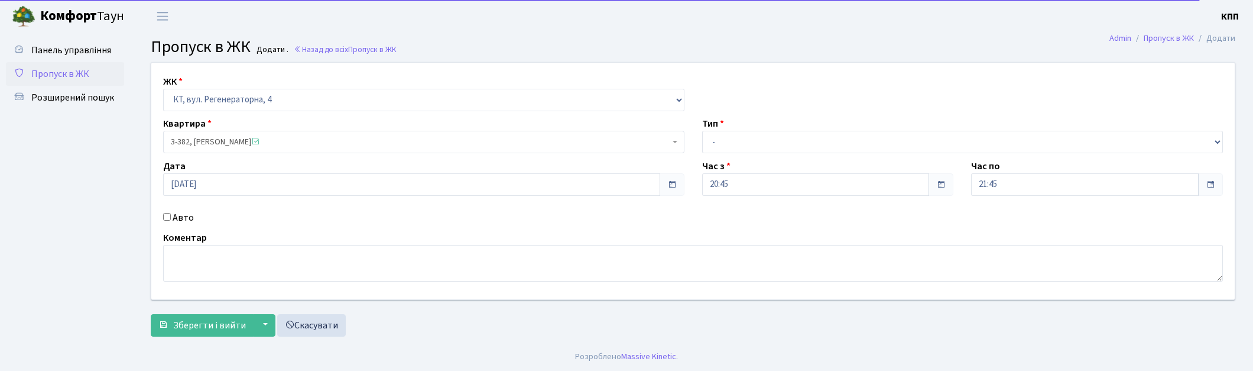
click at [173, 220] on label "Авто" at bounding box center [183, 217] width 21 height 14
click at [171, 220] on input "Авто" at bounding box center [167, 217] width 8 height 8
checkbox input "true"
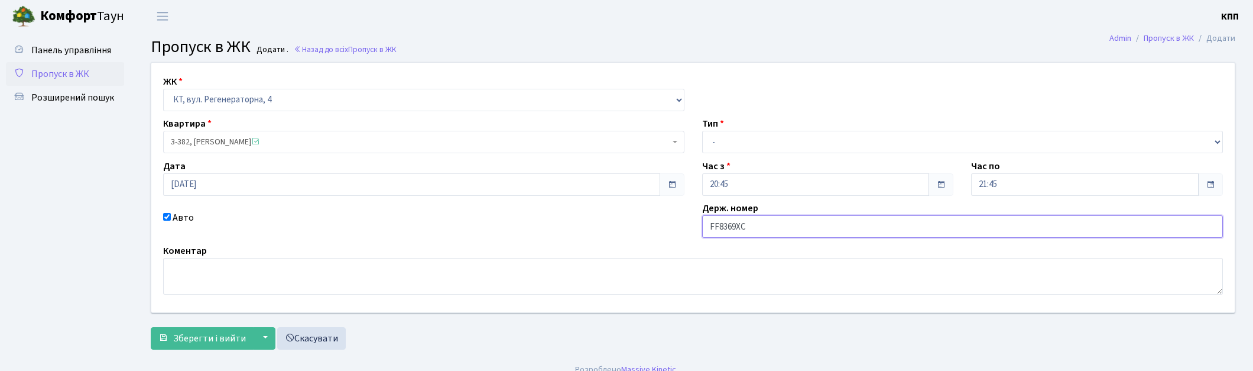
click at [719, 231] on input "FF8369ХС" at bounding box center [962, 226] width 521 height 22
type input "АА8369ХС"
drag, startPoint x: 734, startPoint y: 131, endPoint x: 739, endPoint y: 139, distance: 9.8
click at [734, 131] on select "- Доставка Таксі Гості Сервіс" at bounding box center [962, 142] width 521 height 22
click at [741, 143] on select "- Доставка Таксі Гості Сервіс" at bounding box center [962, 142] width 521 height 22
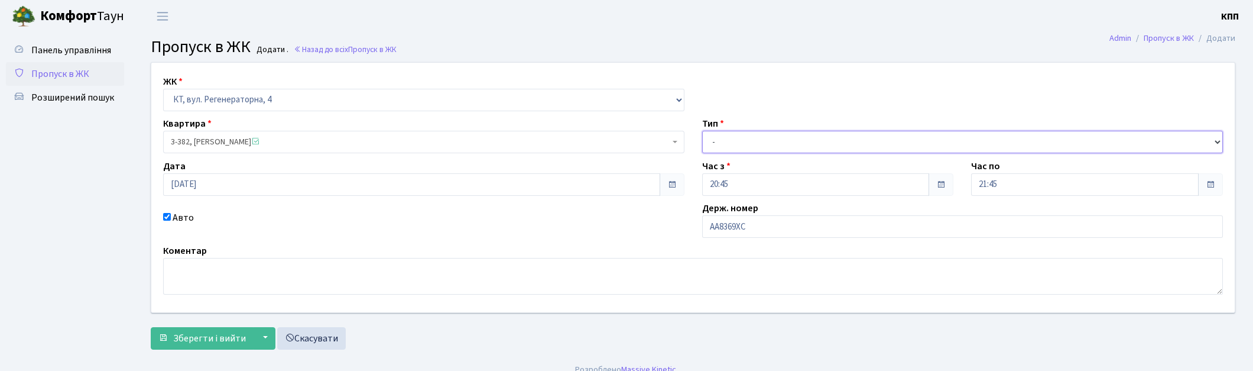
click at [743, 144] on select "- Доставка Таксі Гості Сервіс" at bounding box center [962, 142] width 521 height 22
select select "2"
click at [702, 131] on select "- Доставка Таксі Гості Сервіс" at bounding box center [962, 142] width 521 height 22
click at [201, 338] on span "Зберегти і вийти" at bounding box center [209, 338] width 73 height 13
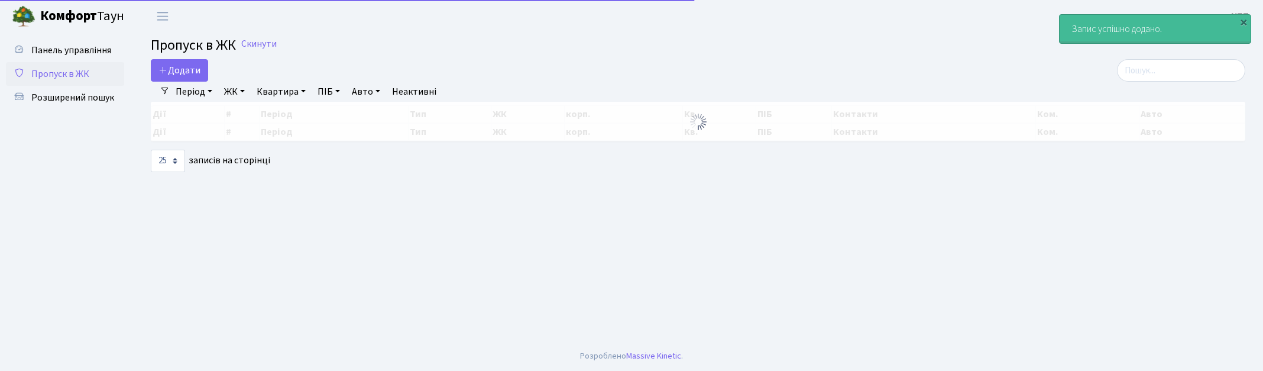
select select "25"
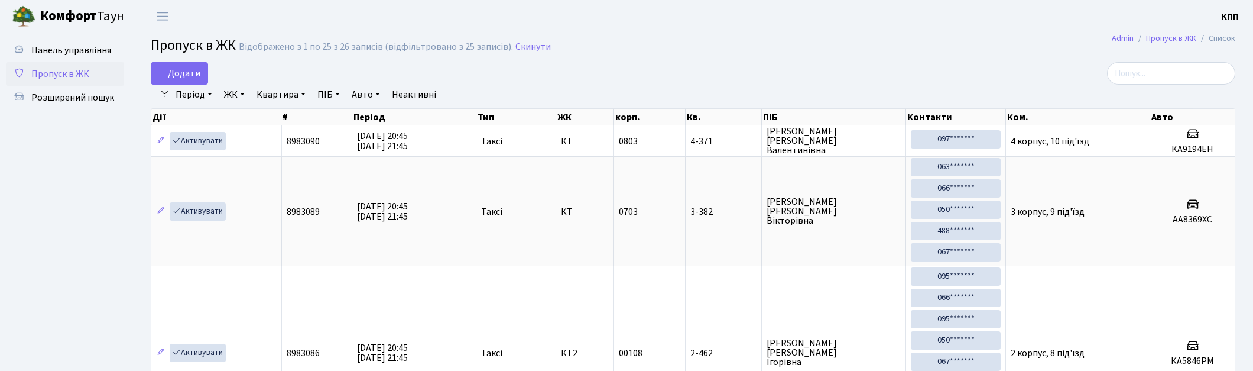
select select "25"
click at [43, 54] on span "Панель управління" at bounding box center [71, 50] width 80 height 13
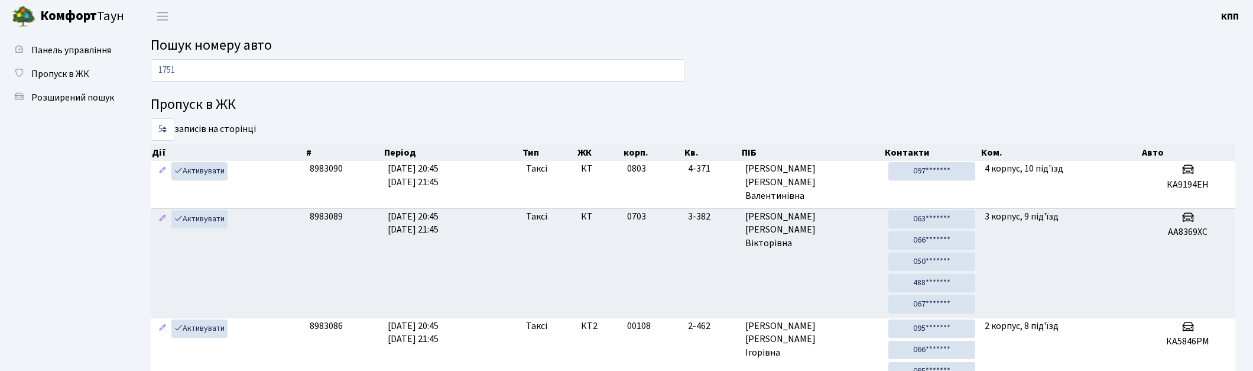
type input "1751"
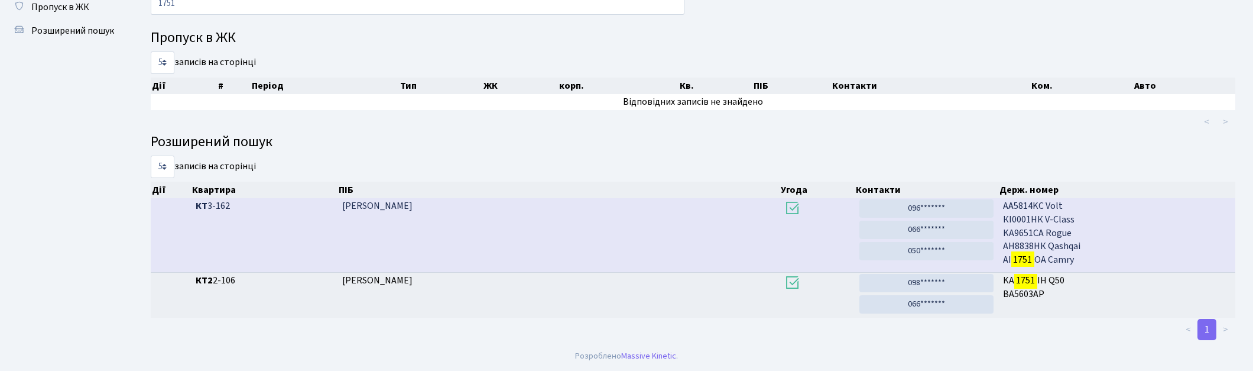
scroll to position [67, 0]
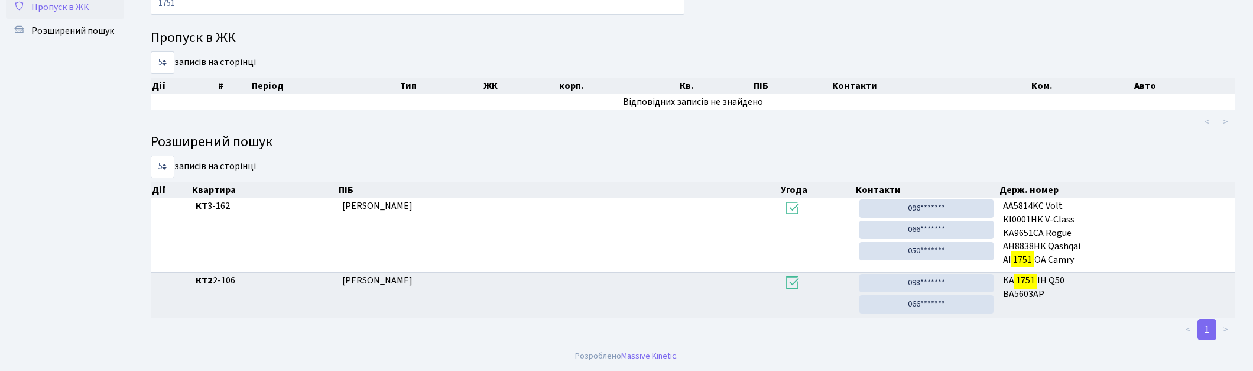
click at [65, 6] on span "Пропуск в ЖК" at bounding box center [60, 7] width 58 height 13
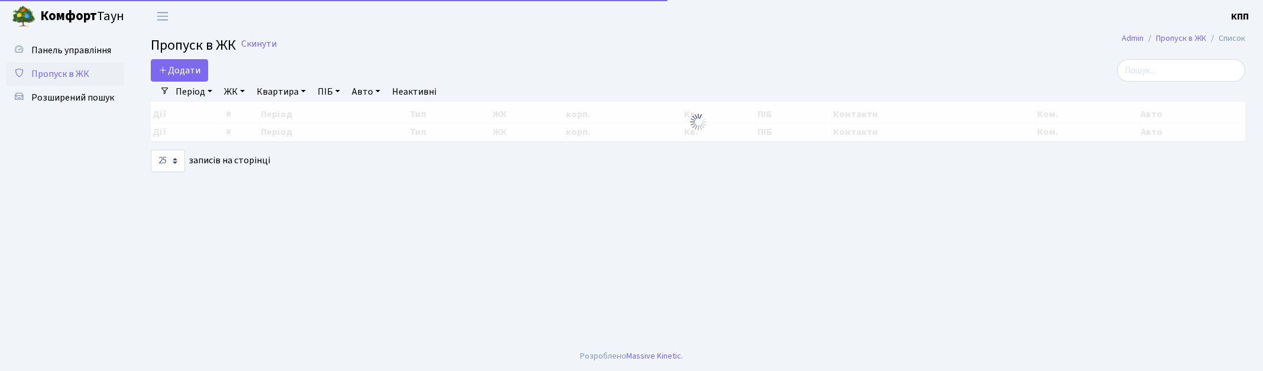
select select "25"
click at [1131, 73] on input "search" at bounding box center [1181, 70] width 128 height 22
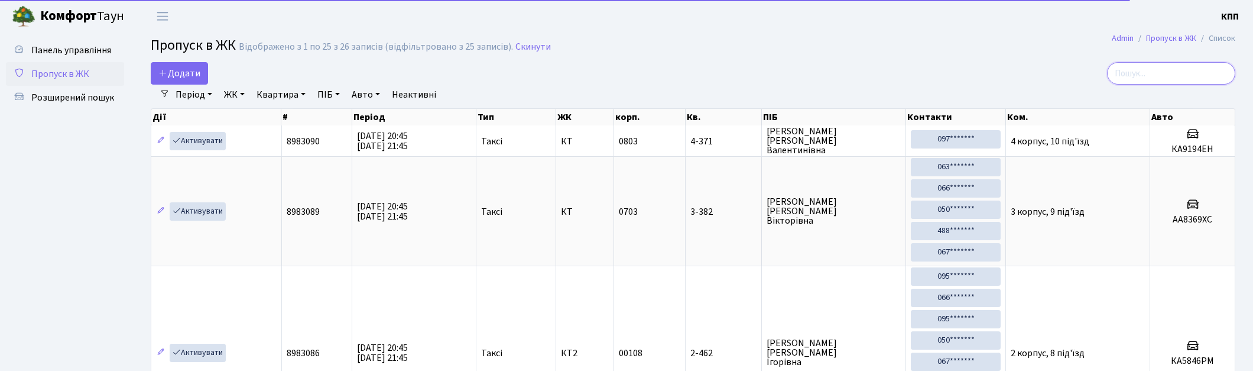
click at [1135, 72] on input "search" at bounding box center [1171, 73] width 128 height 22
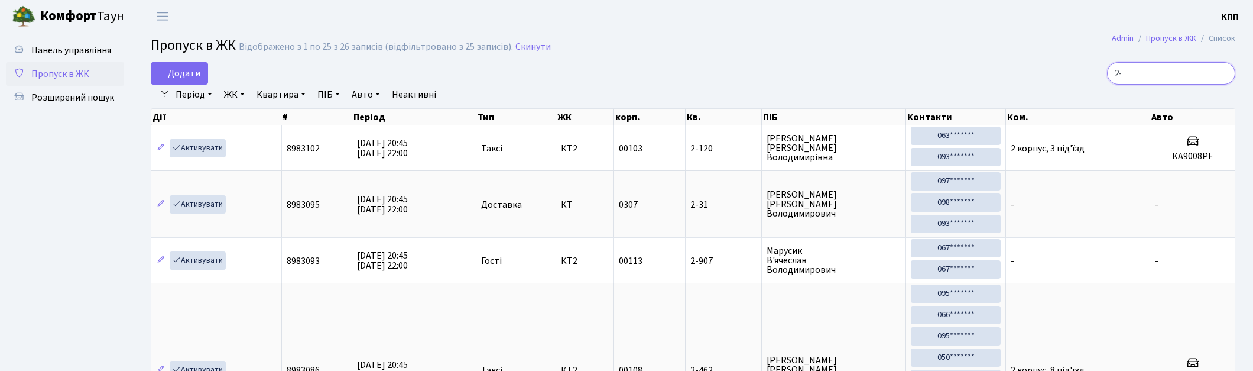
type input "2-"
click at [58, 75] on span "Пропуск в ЖК" at bounding box center [60, 73] width 58 height 13
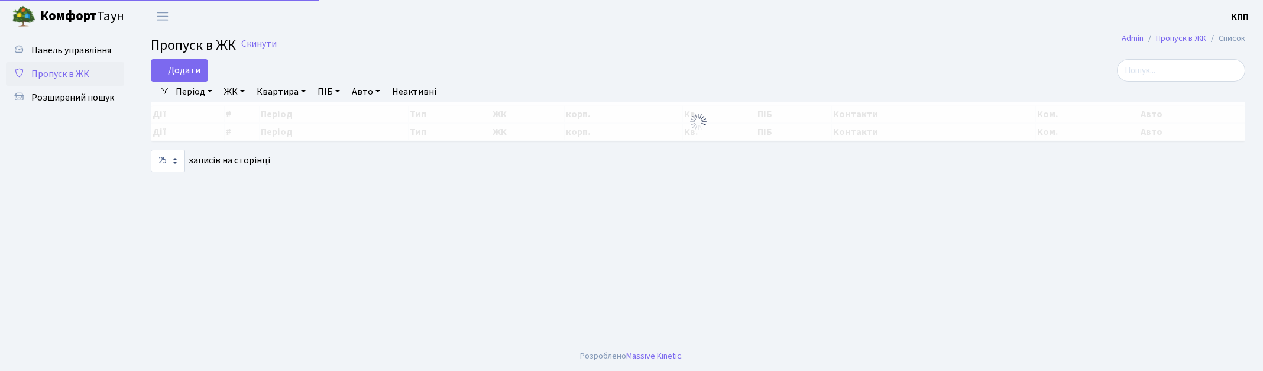
select select "25"
click at [1194, 72] on input "search" at bounding box center [1181, 70] width 128 height 22
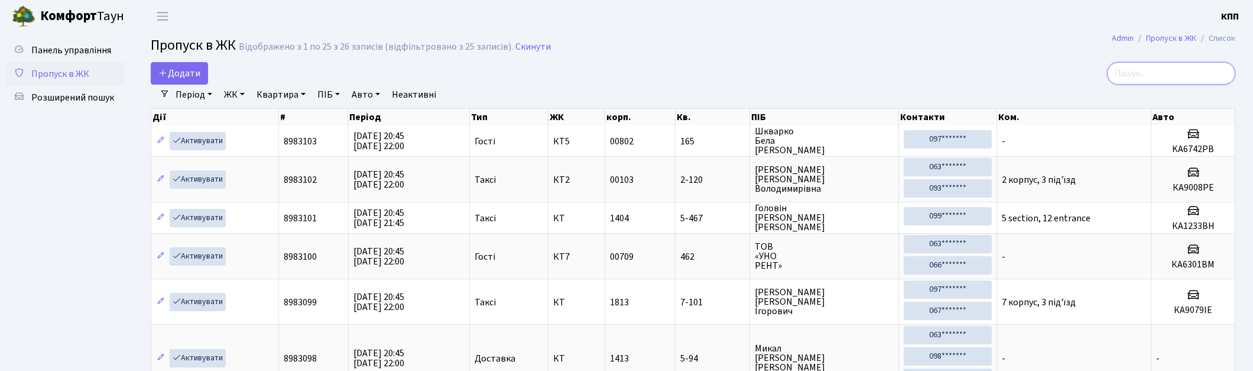
click at [1161, 73] on input "search" at bounding box center [1171, 73] width 128 height 22
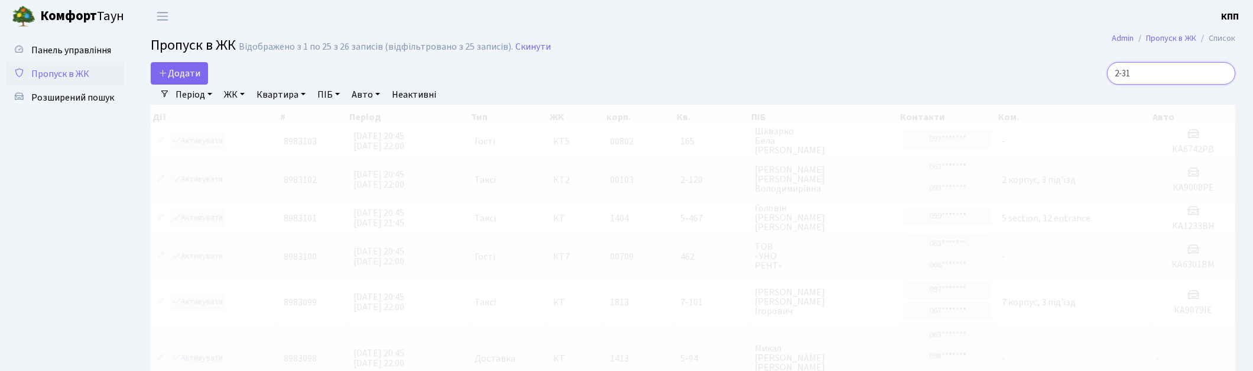
type input "2-31"
click at [233, 95] on link "ЖК" at bounding box center [234, 95] width 30 height 20
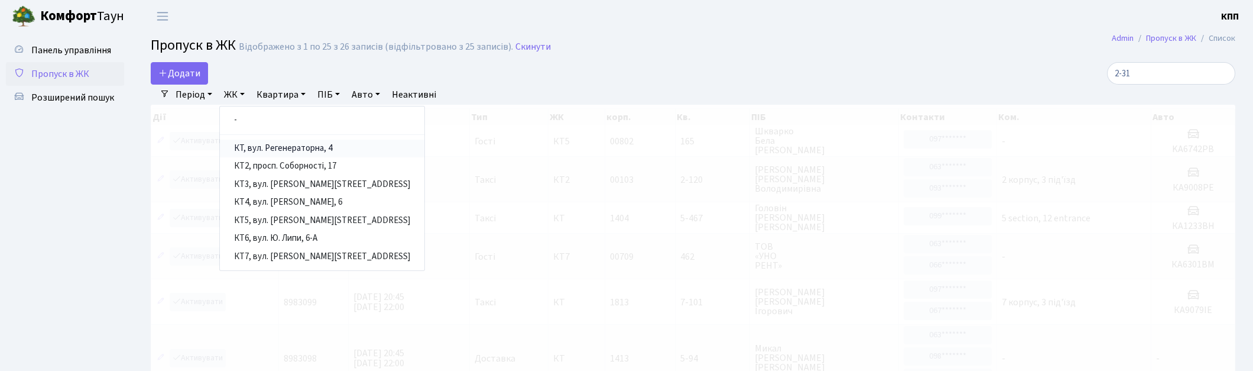
click at [272, 143] on link "КТ, вул. Регенераторна, 4" at bounding box center [322, 148] width 205 height 18
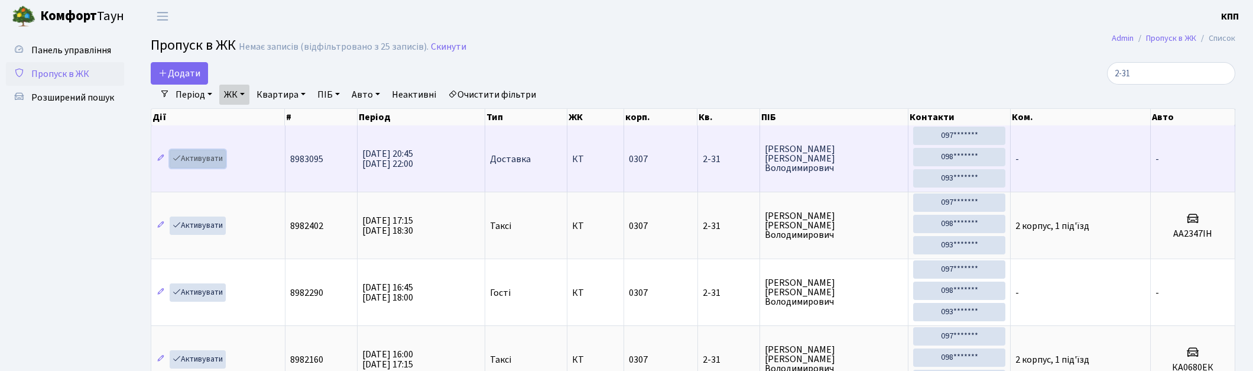
click at [197, 161] on link "Активувати" at bounding box center [198, 159] width 56 height 18
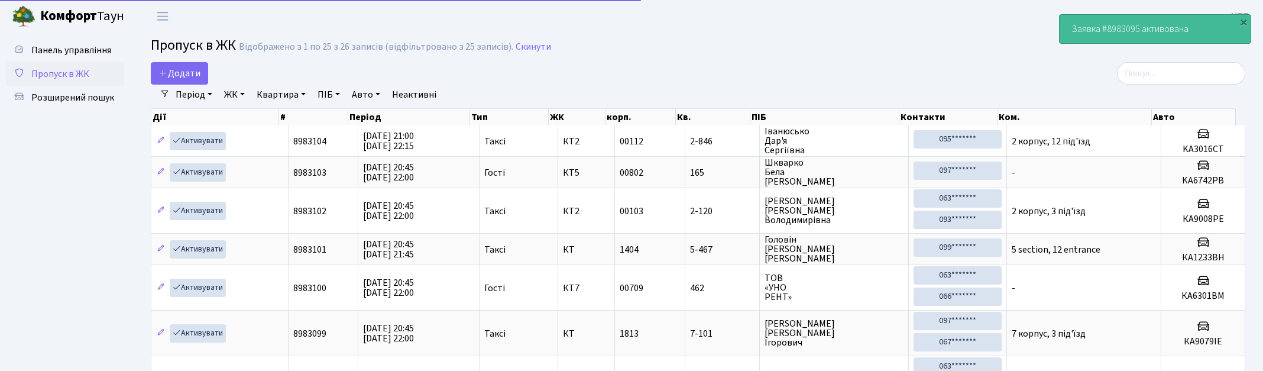
select select "25"
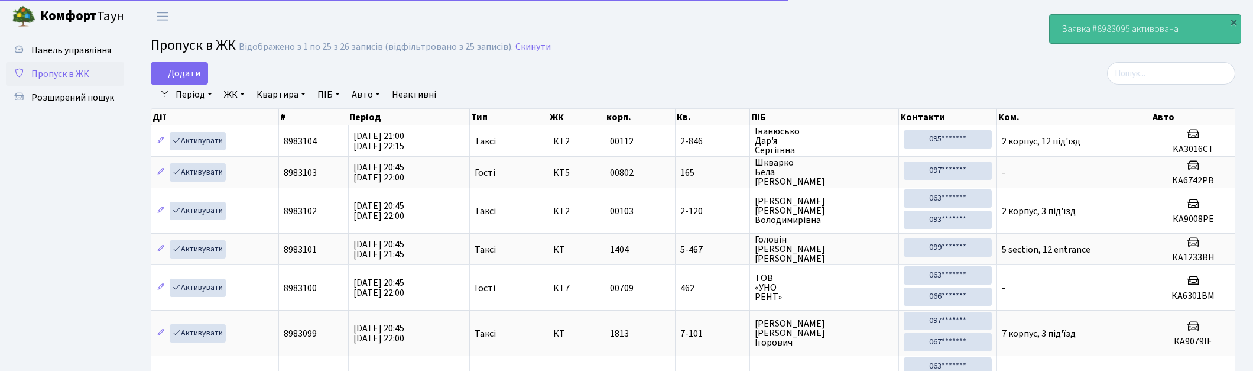
drag, startPoint x: 1133, startPoint y: 89, endPoint x: 1153, endPoint y: 79, distance: 21.9
click at [1135, 87] on div "Період [DATE] - [DATE] ЖК - КТ, вул. Регенераторна, 4 КТ2, просп. [STREET_ADDRE…" at bounding box center [698, 95] width 1056 height 20
click at [1160, 77] on input "search" at bounding box center [1171, 73] width 128 height 22
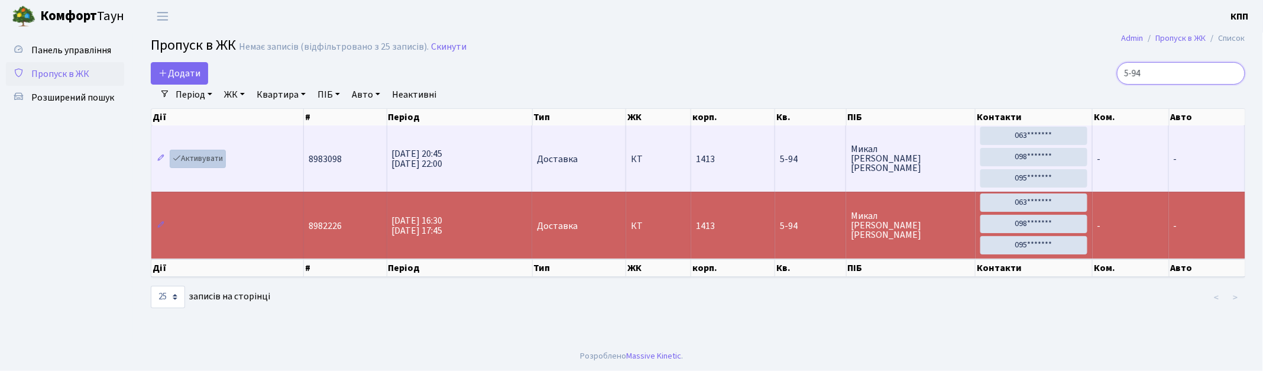
type input "5-94"
click at [220, 154] on link "Активувати" at bounding box center [198, 159] width 56 height 18
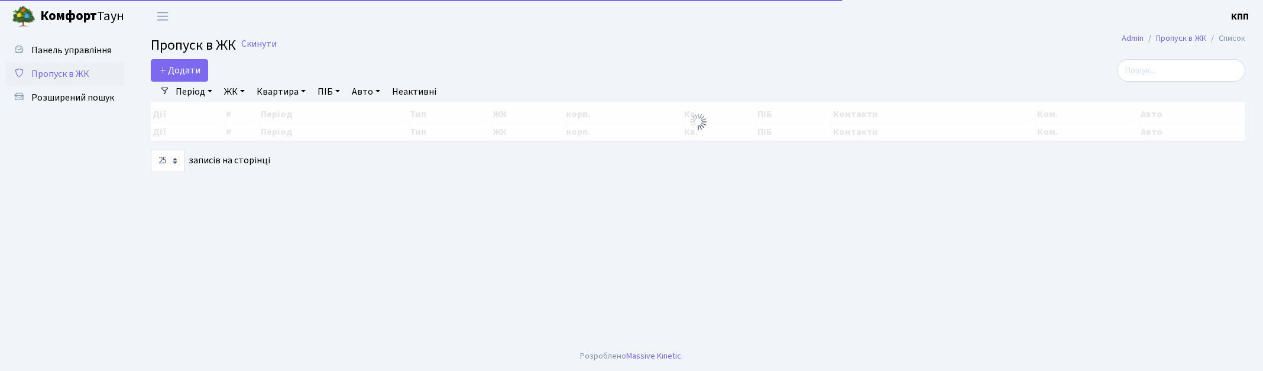
select select "25"
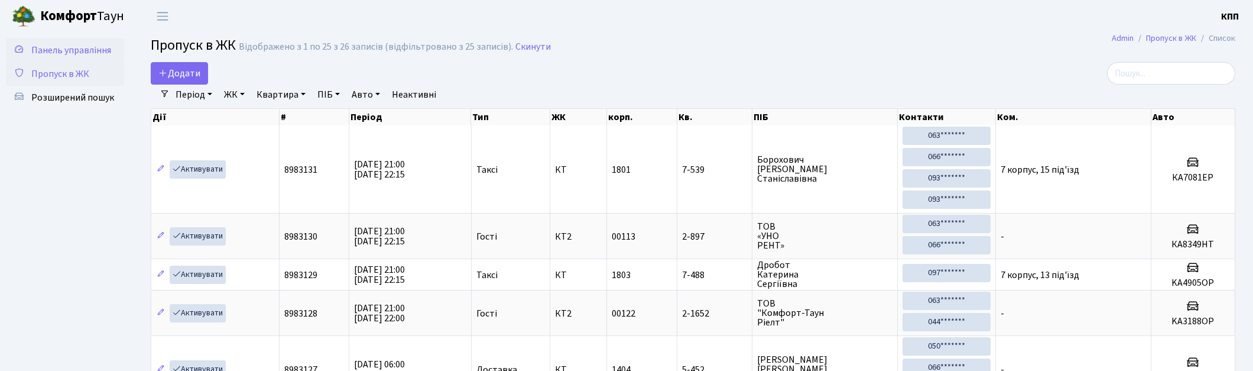
click at [77, 44] on span "Панель управління" at bounding box center [71, 50] width 80 height 13
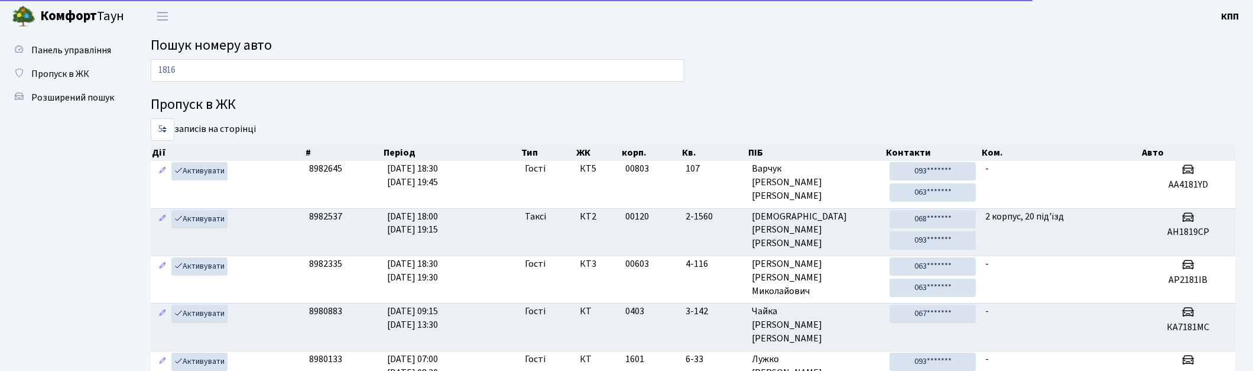
type input "1816"
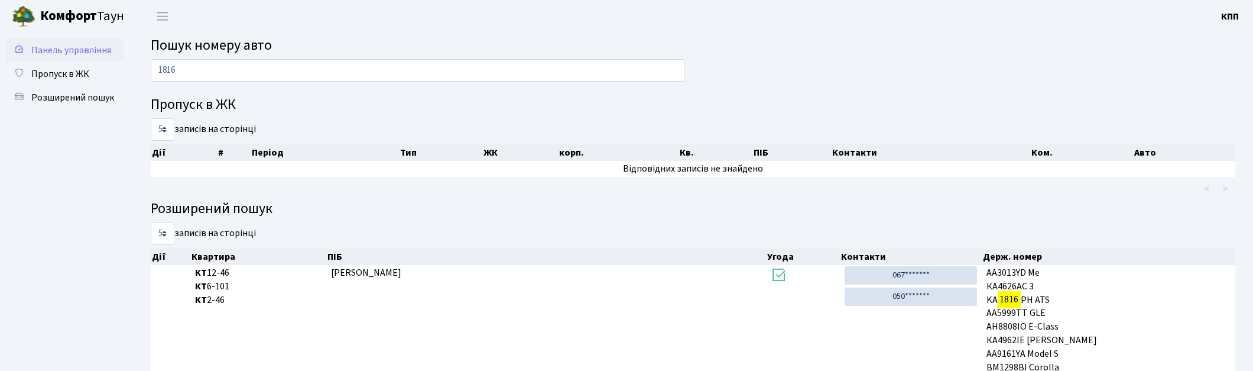
click at [65, 52] on span "Панель управління" at bounding box center [71, 50] width 80 height 13
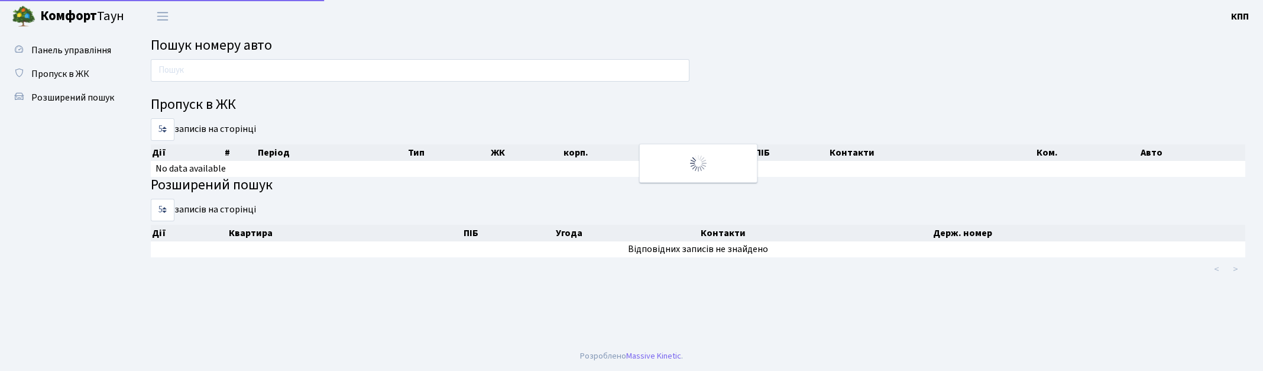
click at [185, 69] on input "text" at bounding box center [420, 70] width 538 height 22
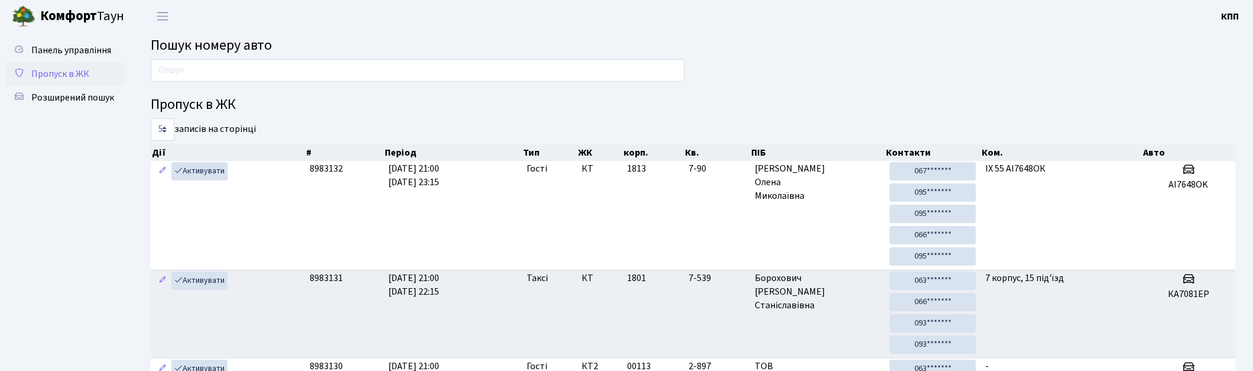
click at [84, 69] on span "Пропуск в ЖК" at bounding box center [60, 73] width 58 height 13
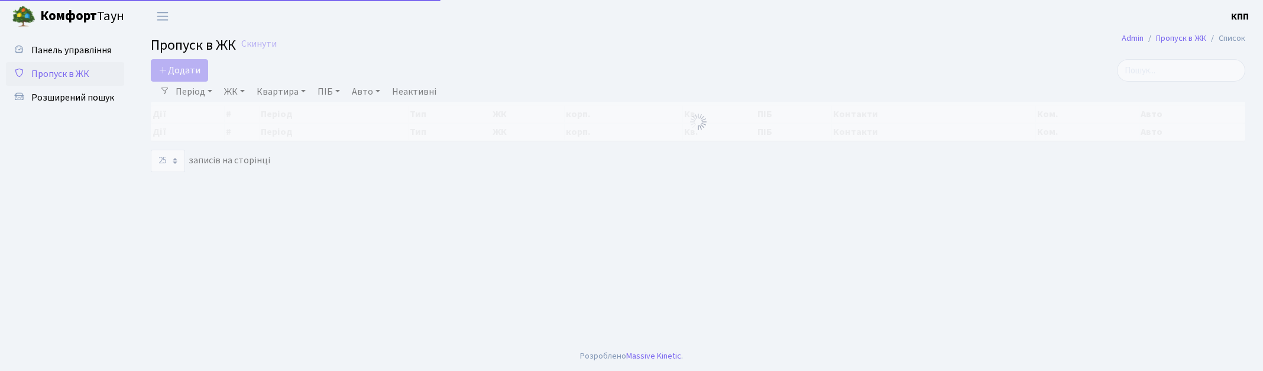
select select "25"
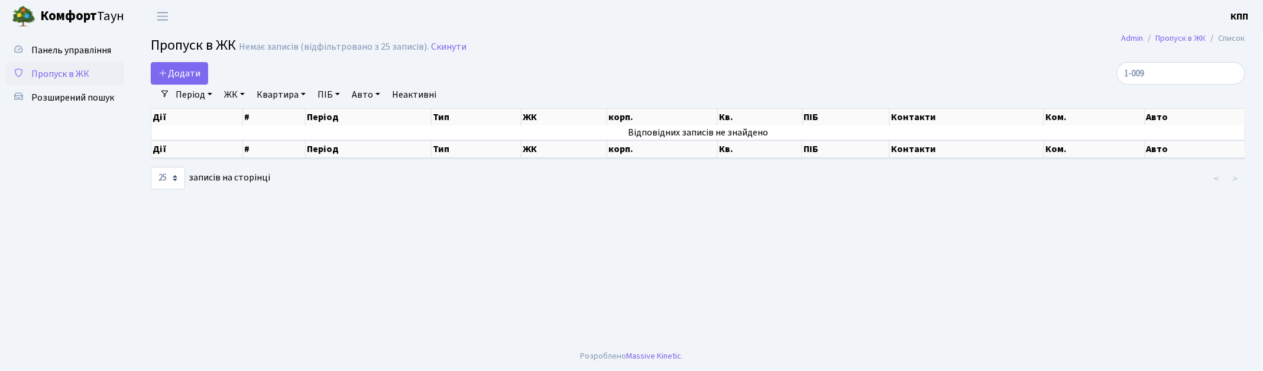
click at [1156, 75] on input "1-009" at bounding box center [1181, 73] width 128 height 22
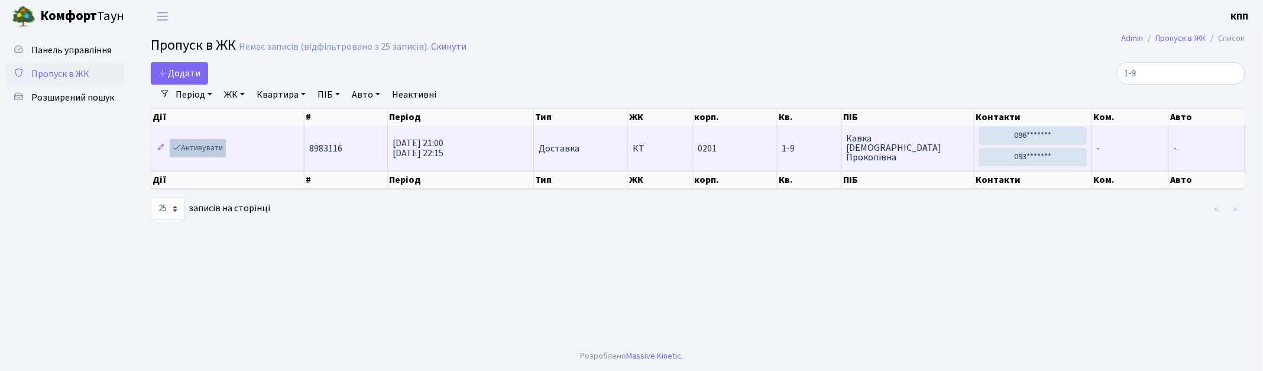
type input "1-9"
click at [193, 150] on link "Активувати" at bounding box center [198, 148] width 56 height 18
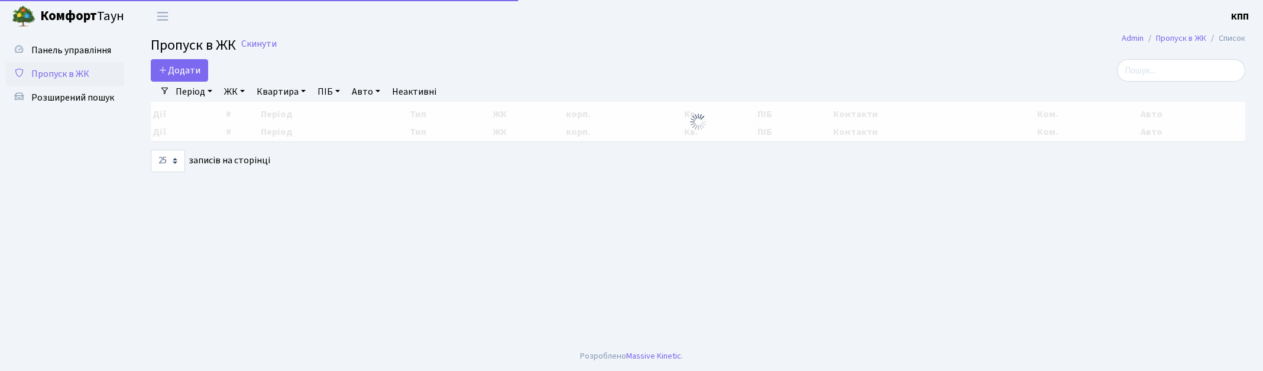
select select "25"
click at [1186, 72] on input "search" at bounding box center [1181, 70] width 128 height 22
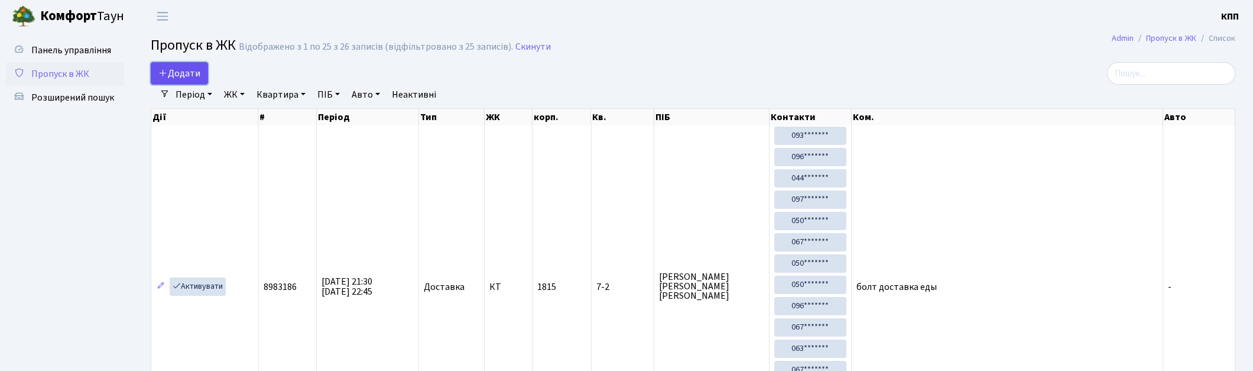
click at [181, 74] on span "Додати" at bounding box center [179, 73] width 42 height 13
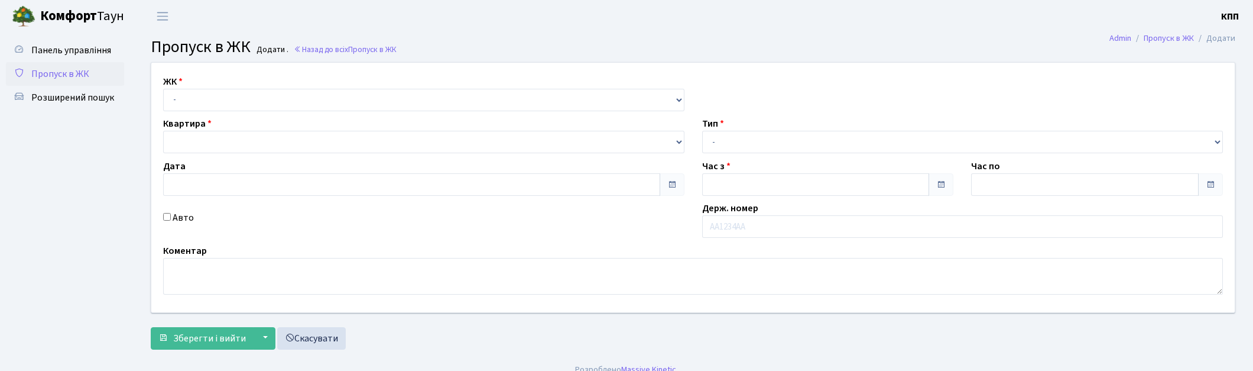
click at [241, 102] on select "- КТ, вул. Регенераторна, 4 КТ2, просп. [STREET_ADDRESS] [STREET_ADDRESS] [PERS…" at bounding box center [423, 100] width 521 height 22
type input "[DATE]"
type input "21:30"
type input "22:30"
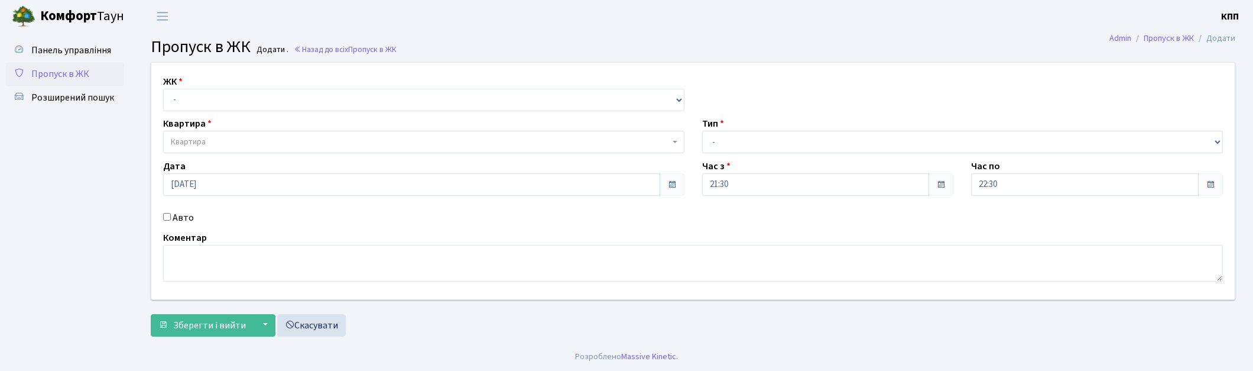
select select "271"
click at [163, 89] on select "- КТ, вул. Регенераторна, 4 КТ2, просп. [STREET_ADDRESS] [STREET_ADDRESS] [PERS…" at bounding box center [423, 100] width 521 height 22
select select
click at [73, 71] on span "Пропуск в ЖК" at bounding box center [60, 73] width 58 height 13
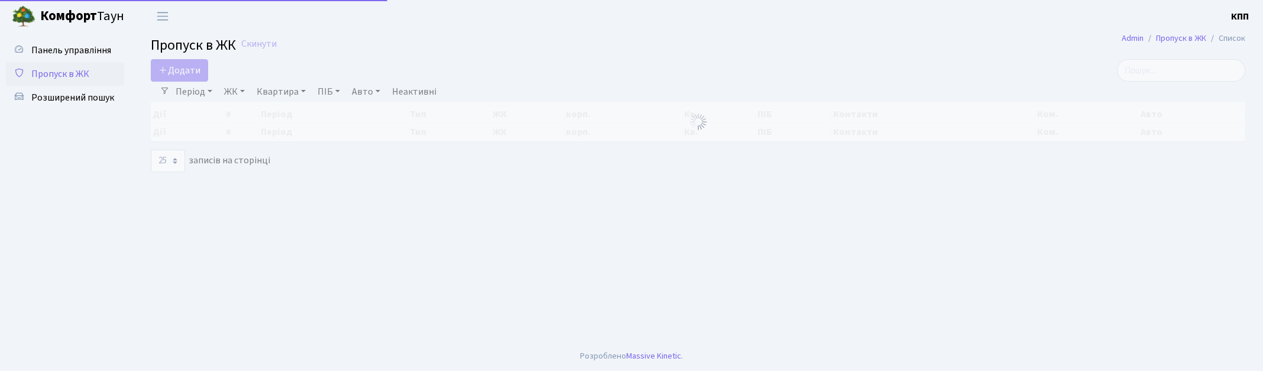
select select "25"
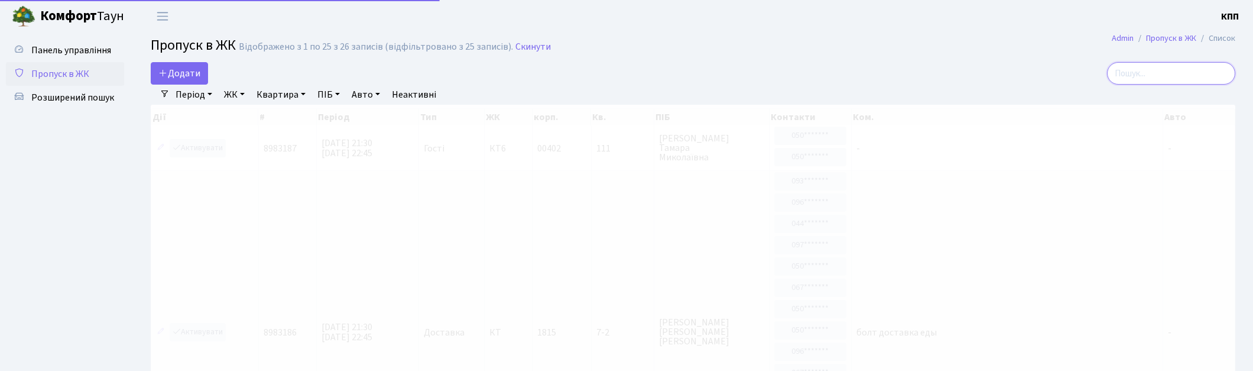
click at [1174, 77] on input "search" at bounding box center [1171, 73] width 128 height 22
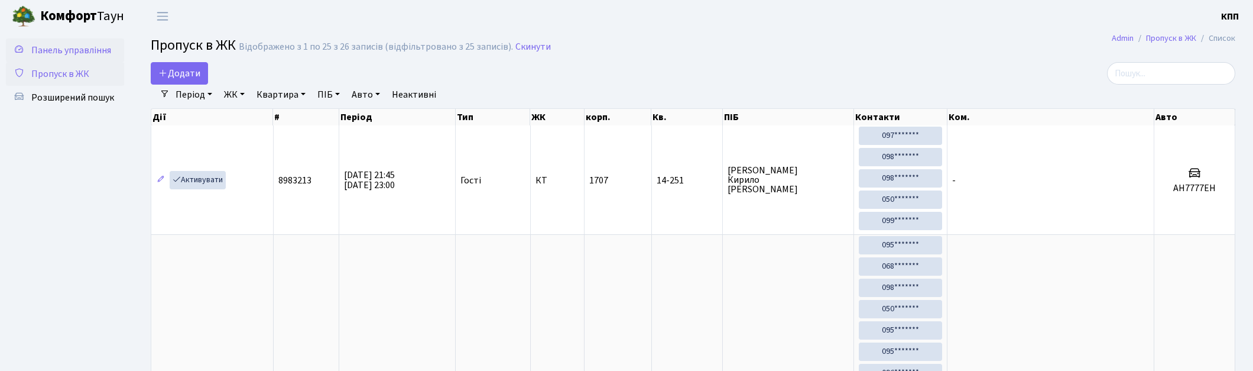
click at [51, 46] on span "Панель управління" at bounding box center [71, 50] width 80 height 13
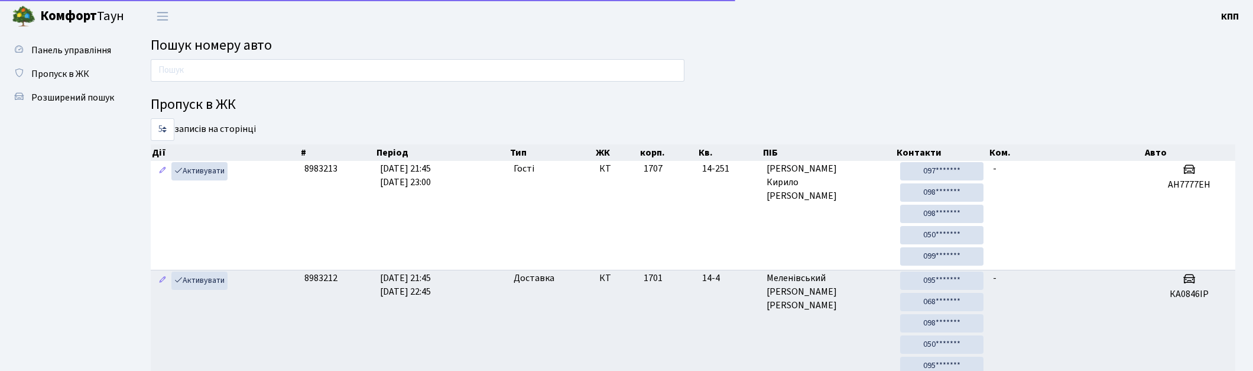
click at [235, 66] on input "text" at bounding box center [418, 70] width 534 height 22
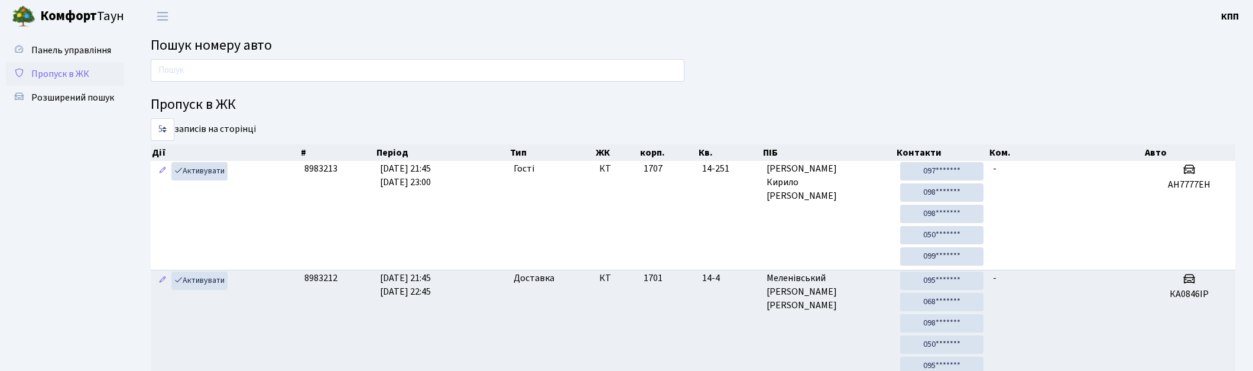
click at [80, 73] on span "Пропуск в ЖК" at bounding box center [60, 73] width 58 height 13
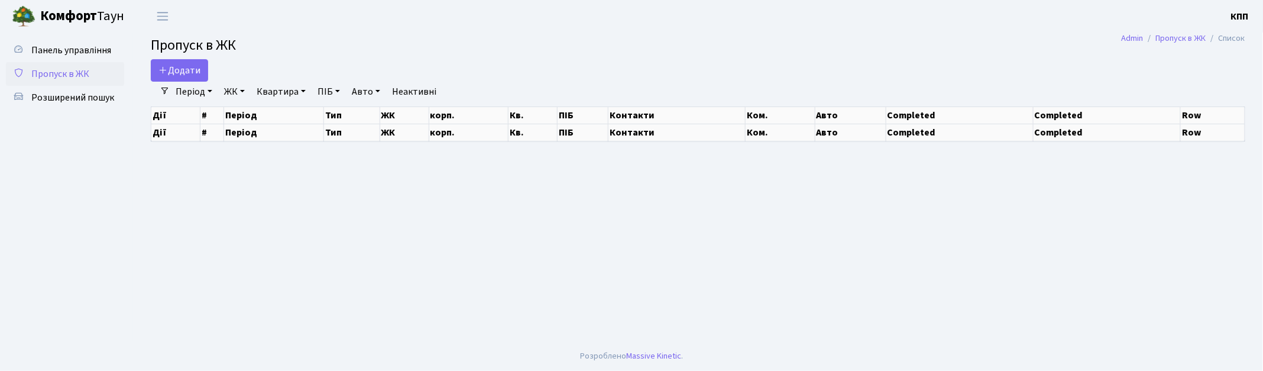
select select "25"
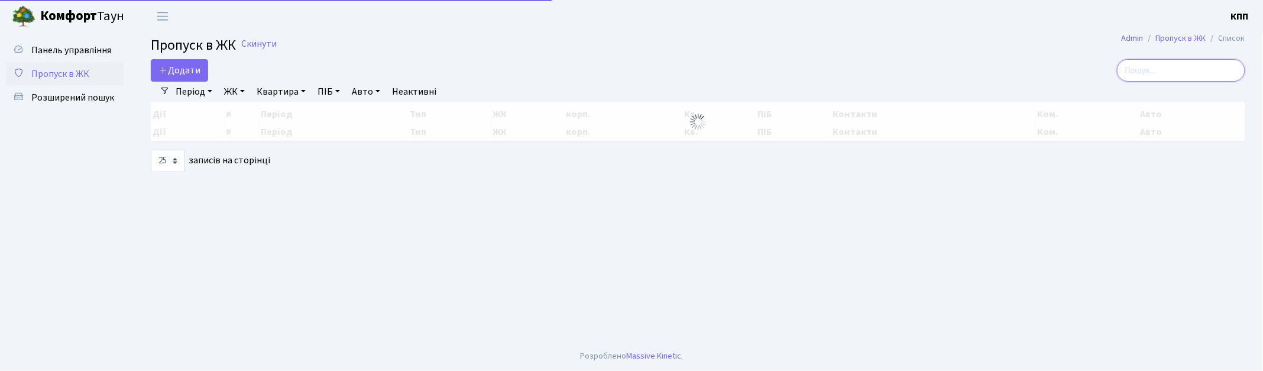
click at [1167, 80] on input "search" at bounding box center [1181, 70] width 128 height 22
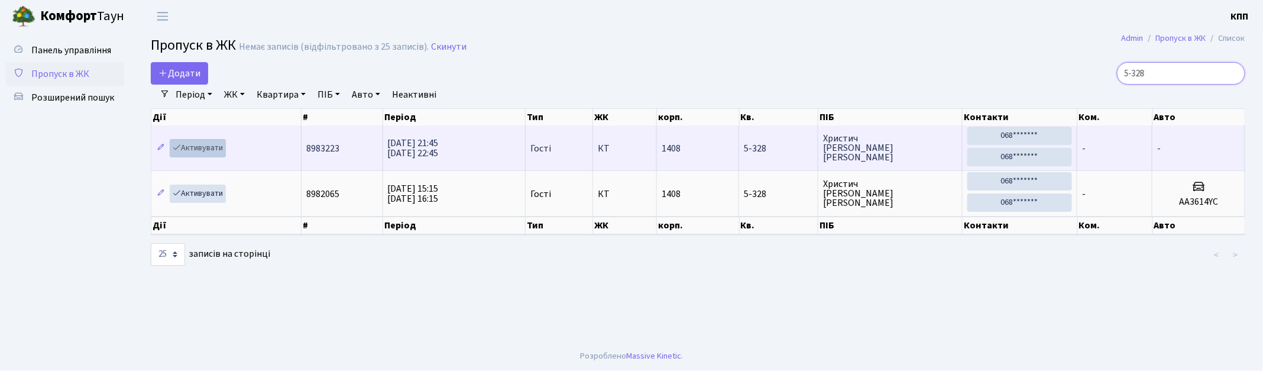
type input "5-328"
click at [211, 152] on link "Активувати" at bounding box center [198, 148] width 56 height 18
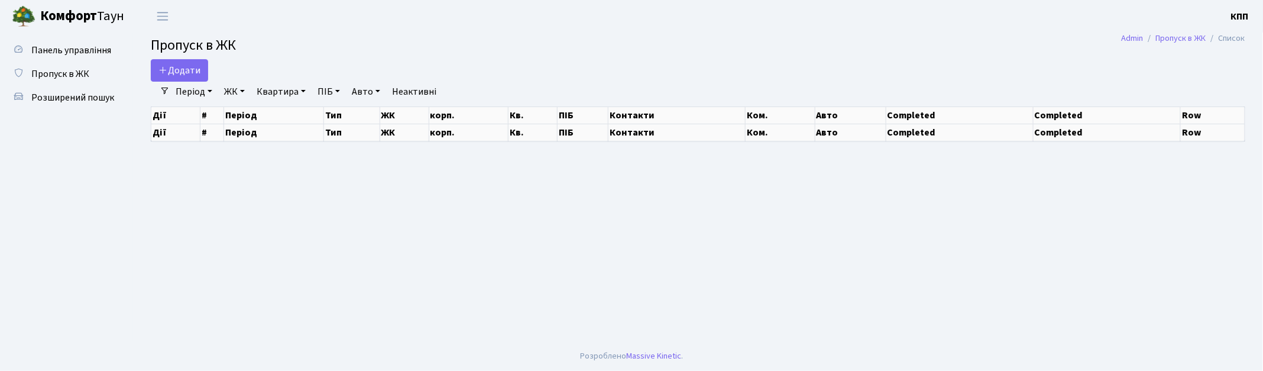
select select "25"
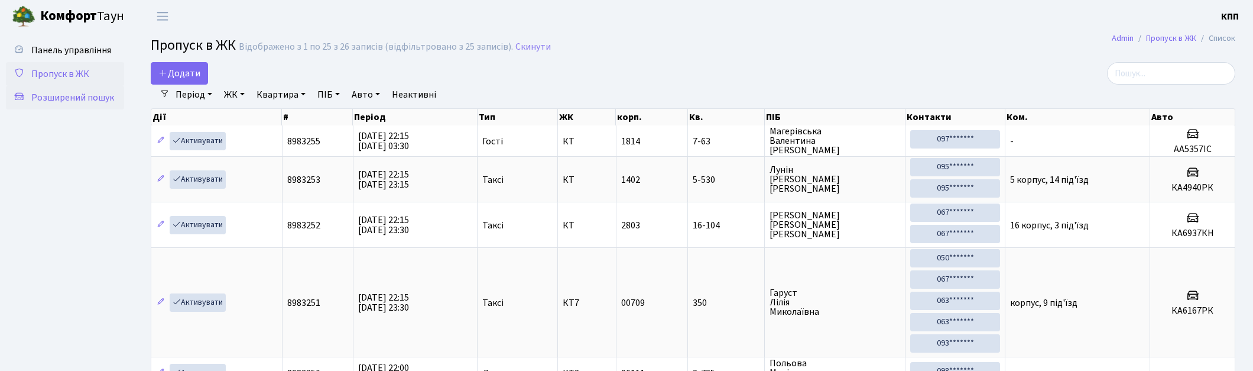
click at [46, 98] on span "Розширений пошук" at bounding box center [72, 97] width 83 height 13
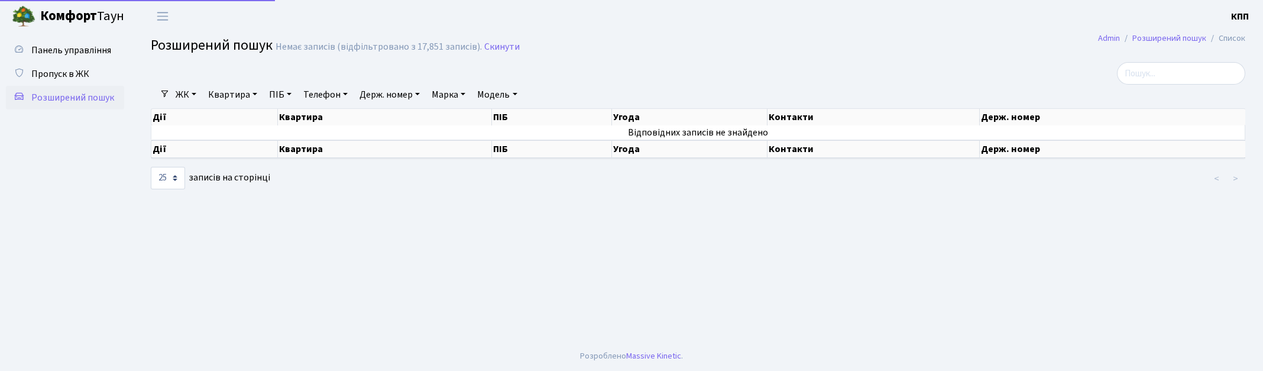
select select "25"
click at [229, 90] on link "Квартира" at bounding box center [232, 95] width 59 height 20
type input "5-123"
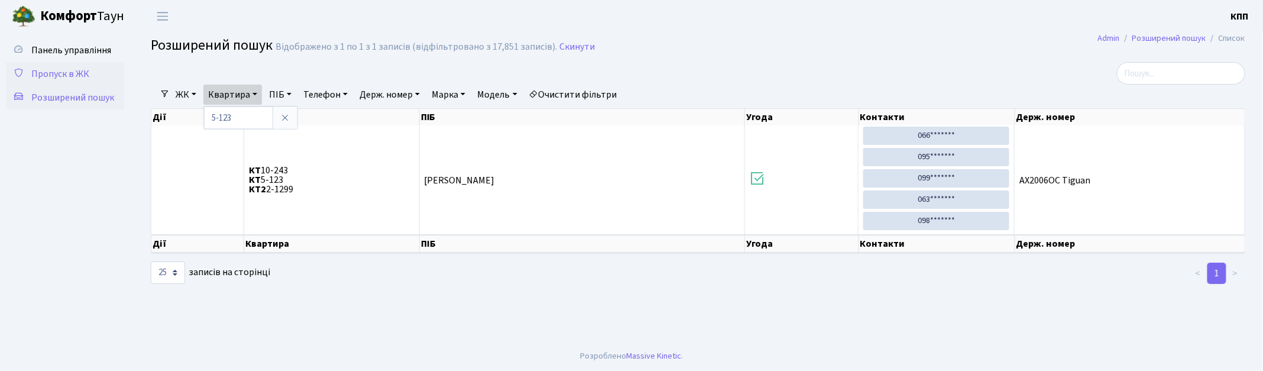
click at [70, 70] on span "Пропуск в ЖК" at bounding box center [60, 73] width 58 height 13
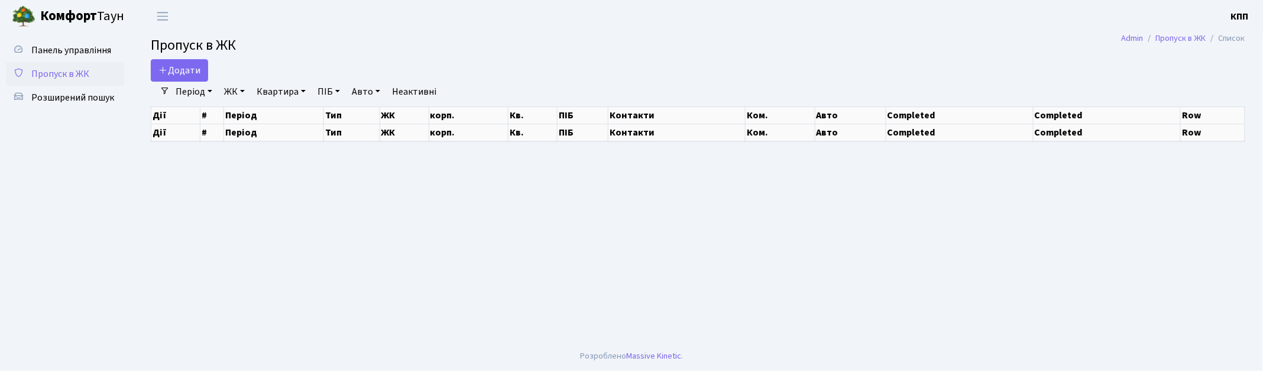
select select "25"
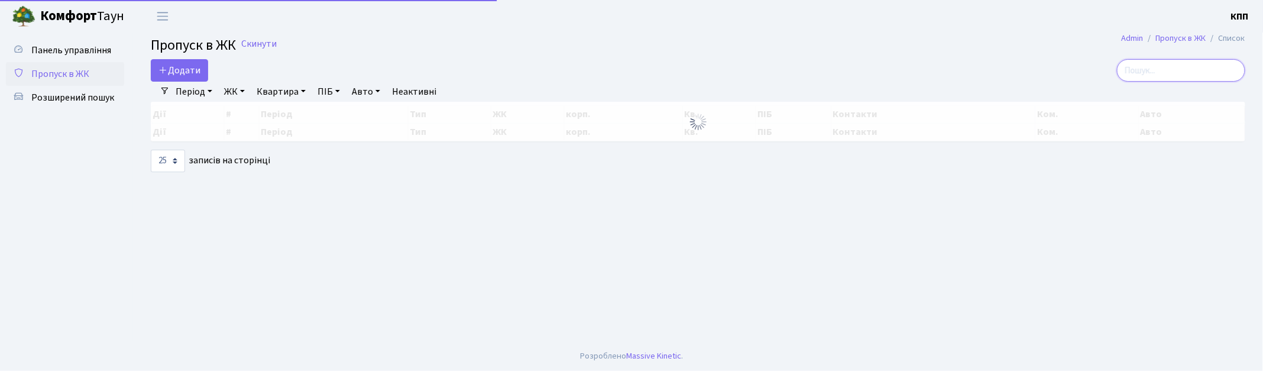
click at [1182, 72] on input "search" at bounding box center [1181, 70] width 128 height 22
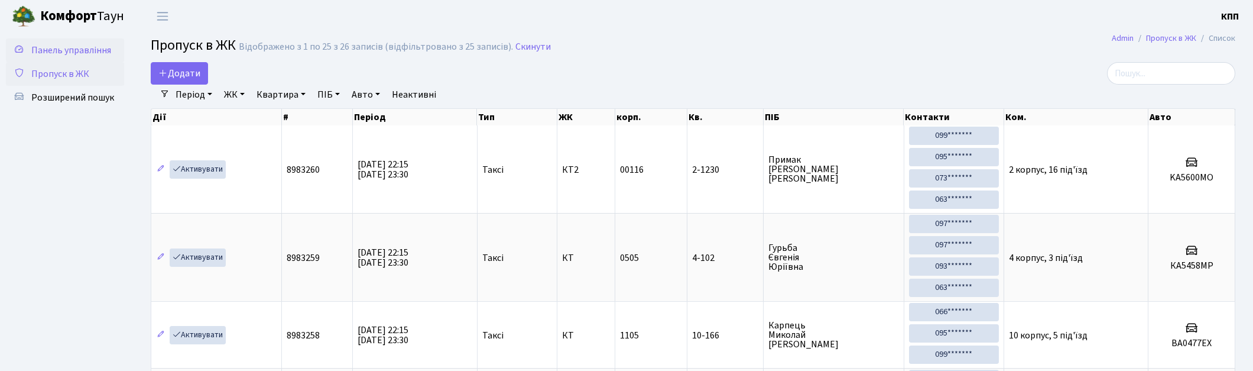
click at [60, 52] on span "Панель управління" at bounding box center [71, 50] width 80 height 13
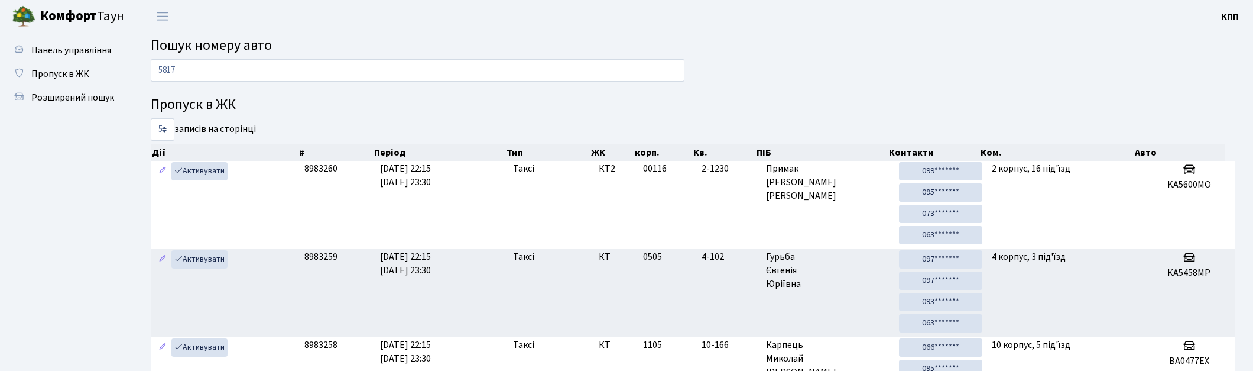
type input "5817"
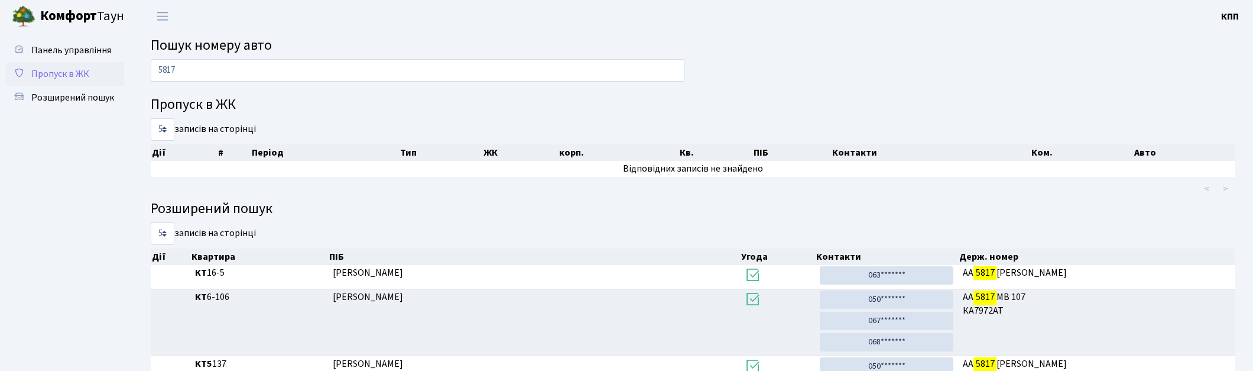
click at [69, 68] on span "Пропуск в ЖК" at bounding box center [60, 73] width 58 height 13
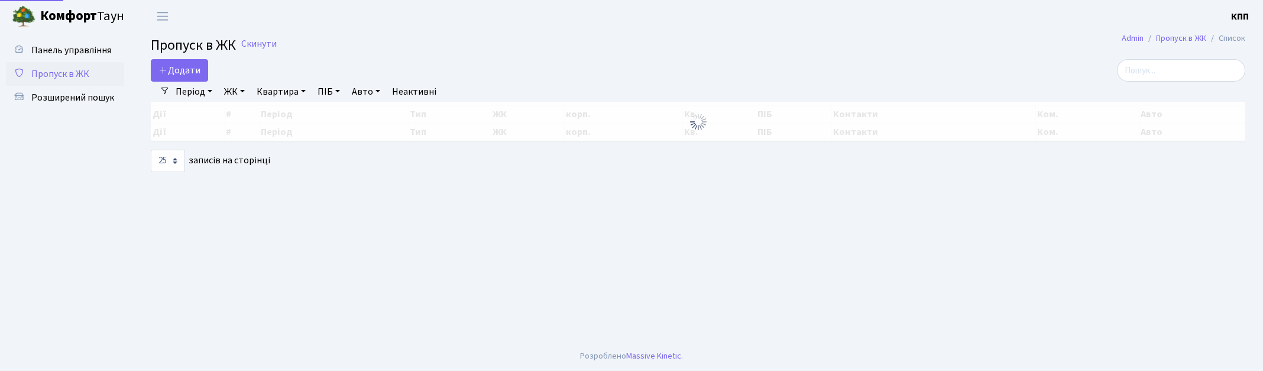
select select "25"
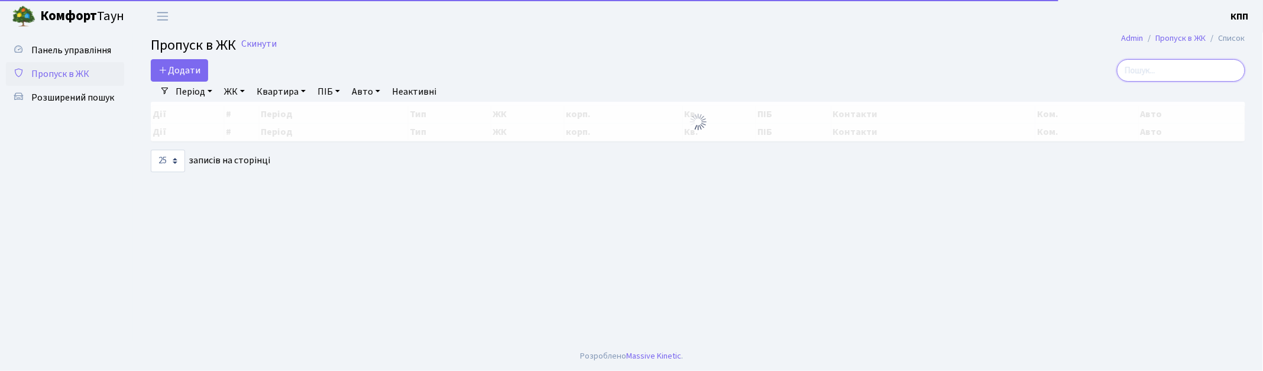
click at [1130, 72] on div at bounding box center [1068, 70] width 353 height 22
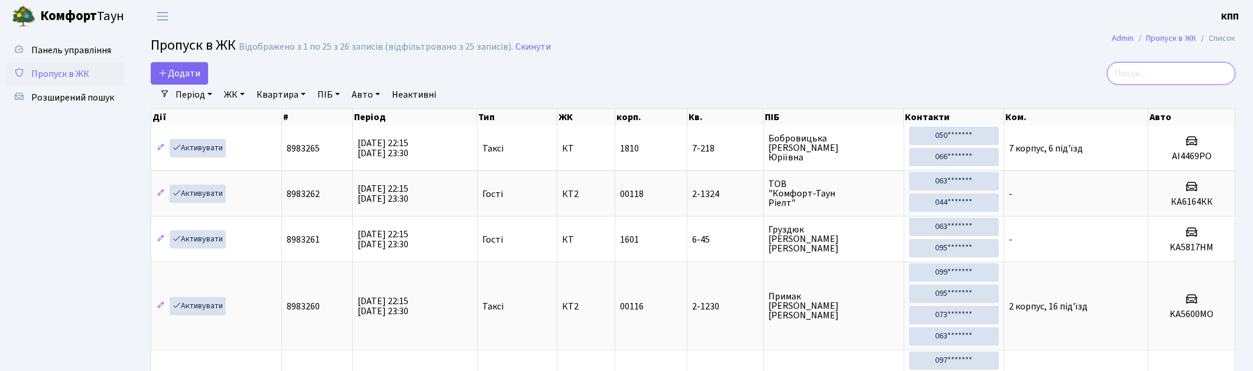
click at [1139, 72] on input "search" at bounding box center [1171, 73] width 128 height 22
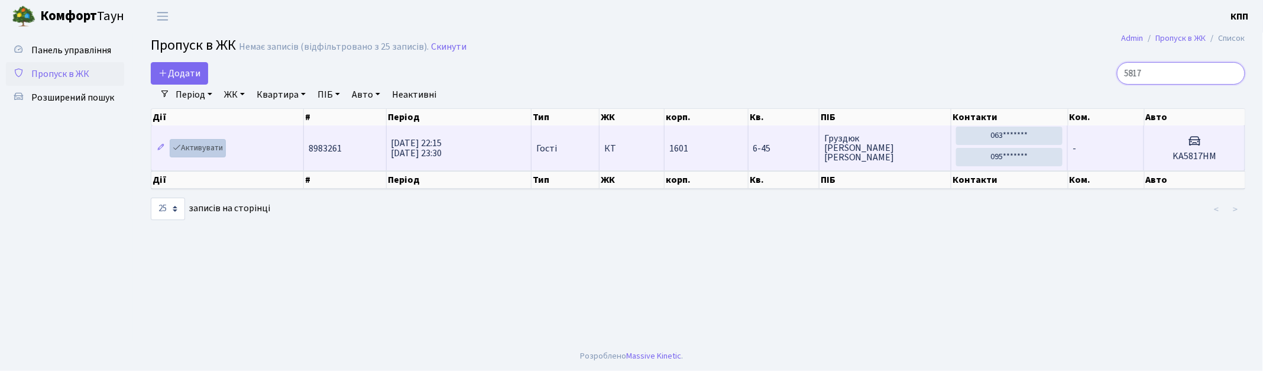
type input "5817"
click at [194, 148] on link "Активувати" at bounding box center [198, 148] width 56 height 18
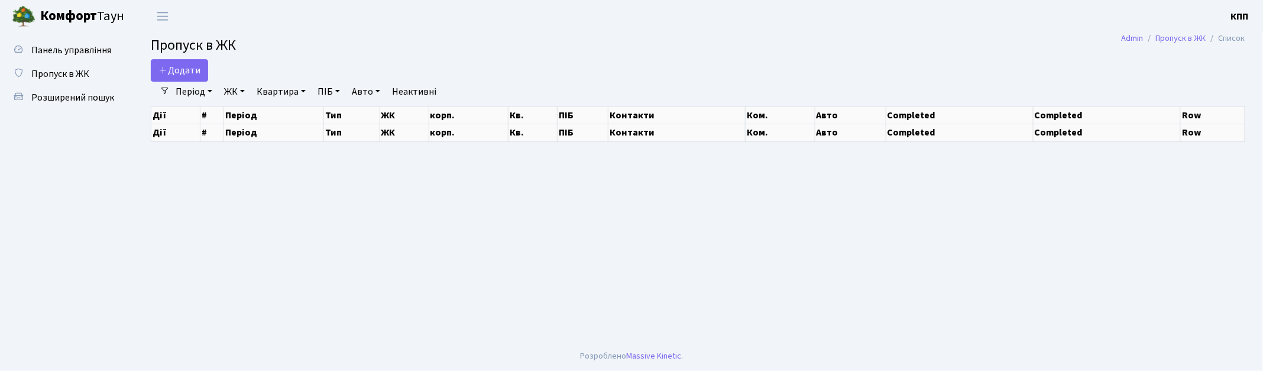
select select "25"
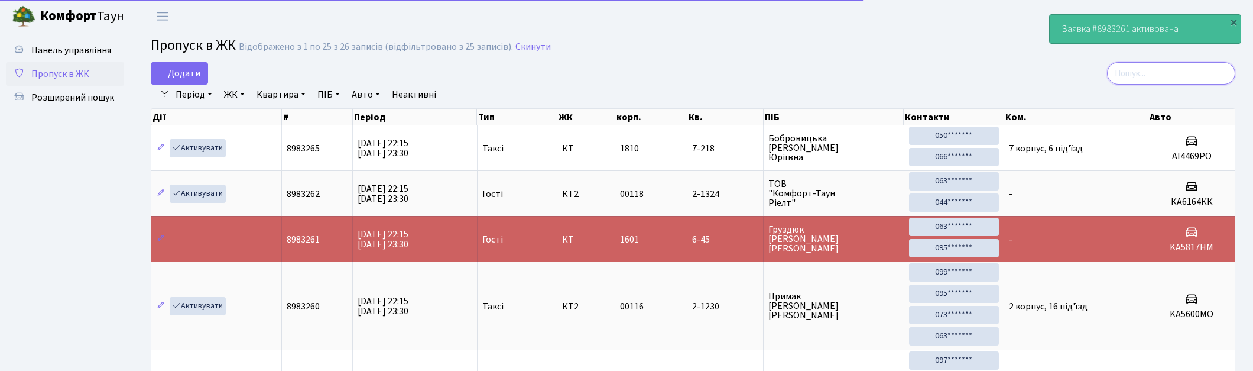
click at [1177, 71] on input "search" at bounding box center [1171, 73] width 128 height 22
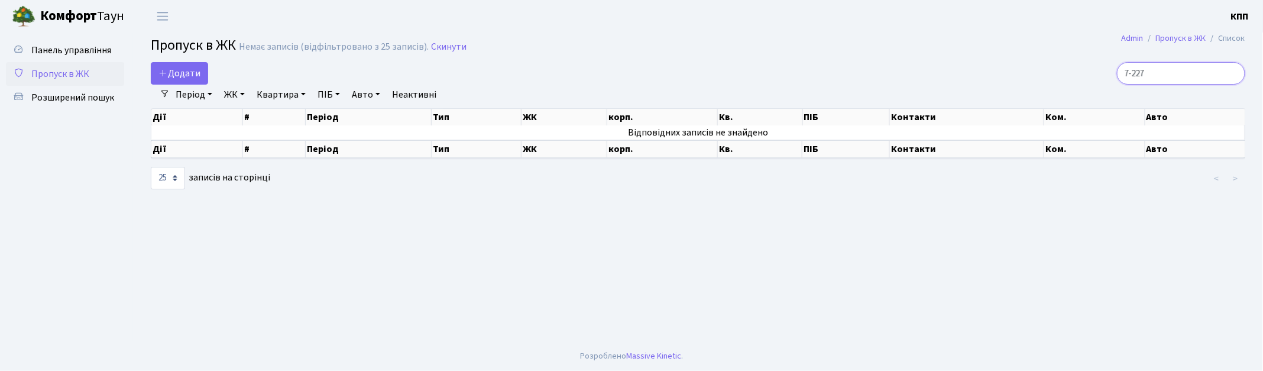
click at [1143, 79] on input "7-227" at bounding box center [1181, 73] width 128 height 22
type input "11-227"
click at [68, 76] on span "Пропуск в ЖК" at bounding box center [60, 73] width 58 height 13
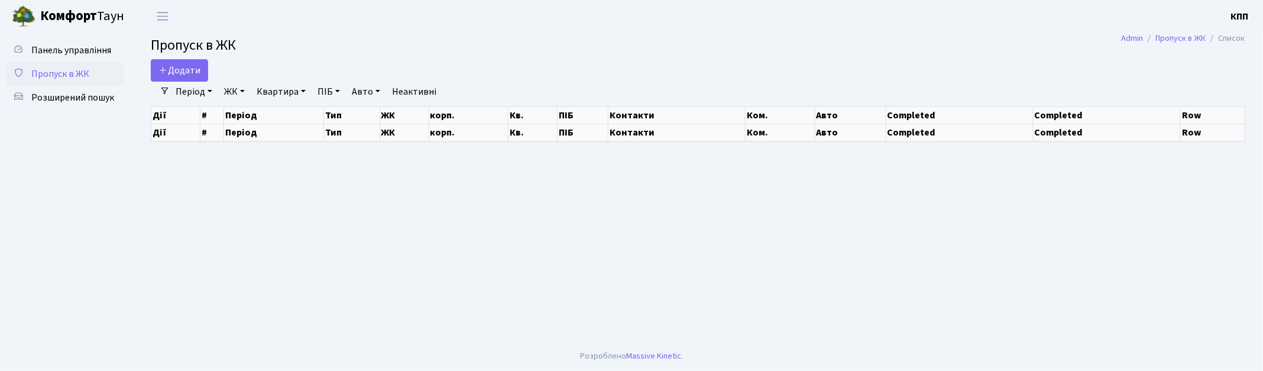
select select "25"
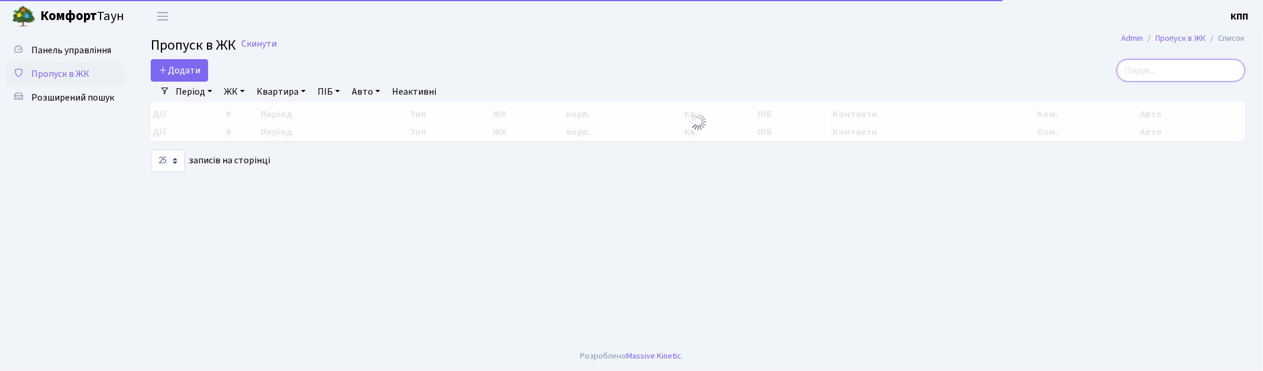
click at [1164, 77] on input "search" at bounding box center [1181, 70] width 128 height 22
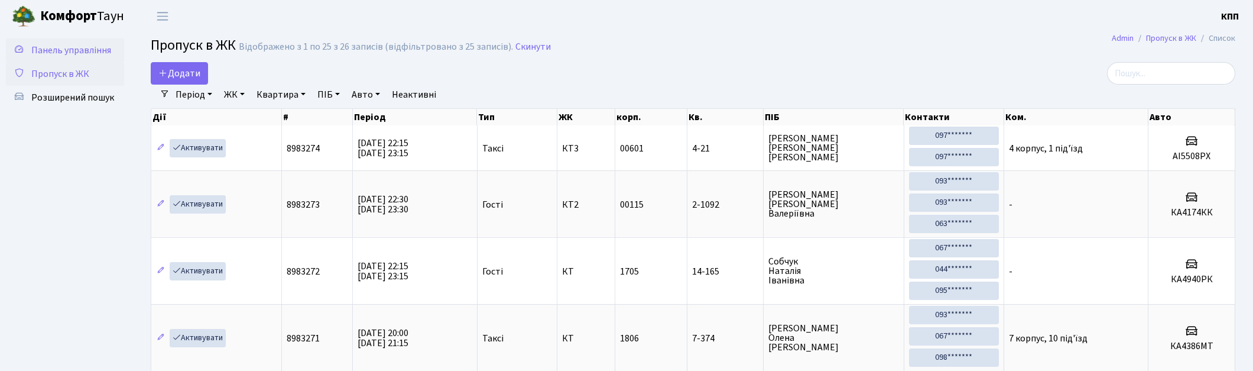
click at [90, 50] on span "Панель управління" at bounding box center [71, 50] width 80 height 13
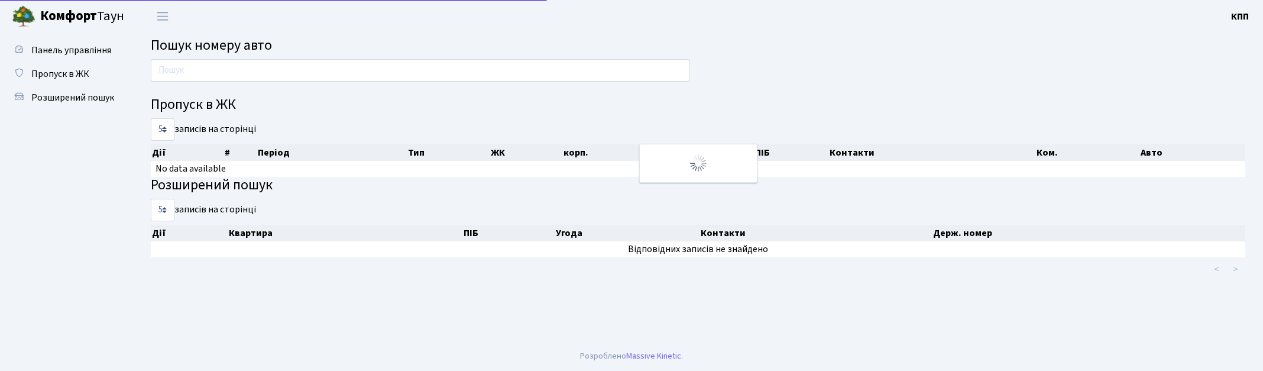
click at [208, 79] on input "text" at bounding box center [420, 70] width 538 height 22
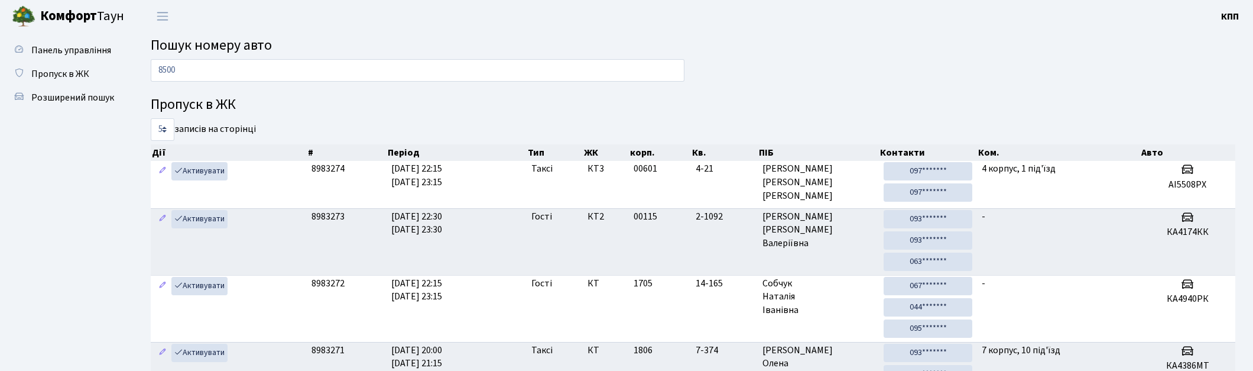
type input "8500"
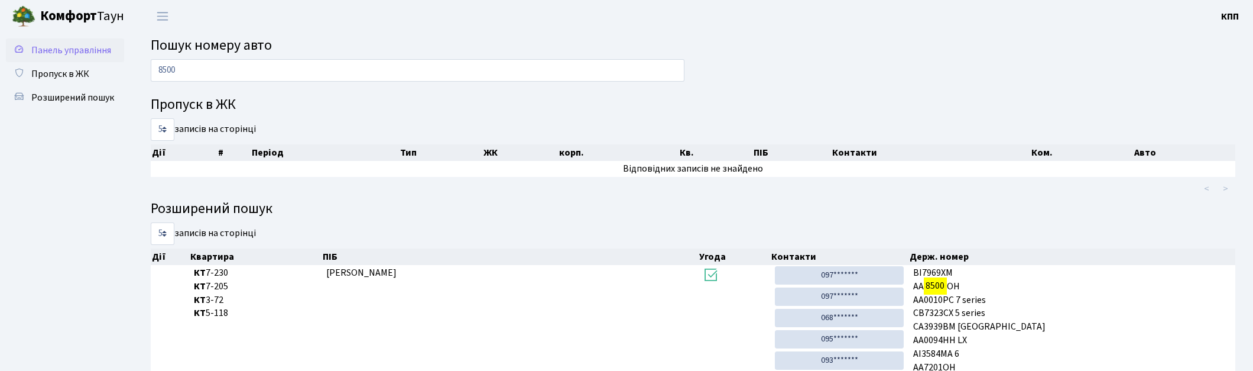
click at [87, 52] on span "Панель управління" at bounding box center [71, 50] width 80 height 13
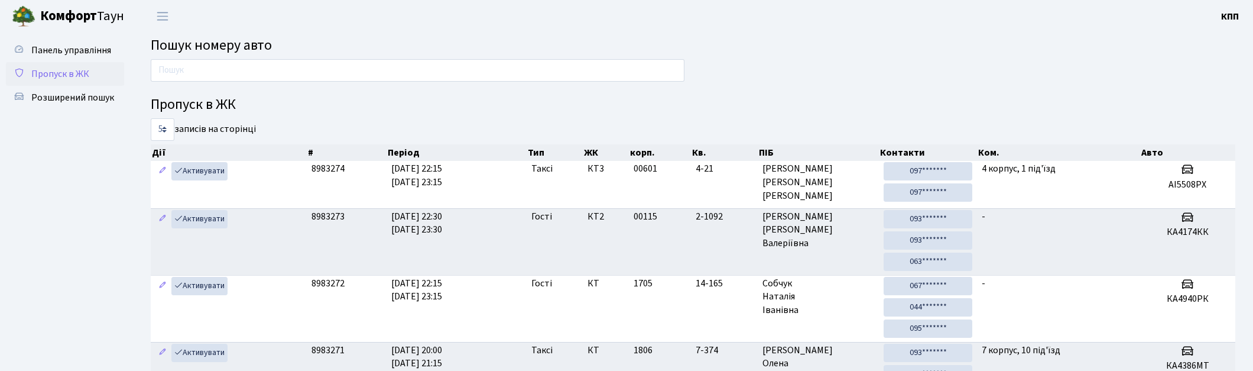
click at [68, 75] on span "Пропуск в ЖК" at bounding box center [60, 73] width 58 height 13
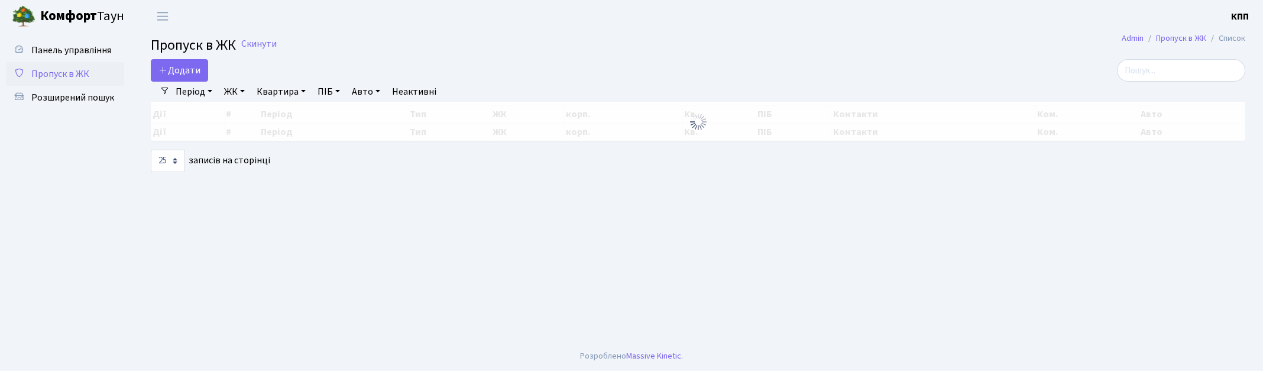
select select "25"
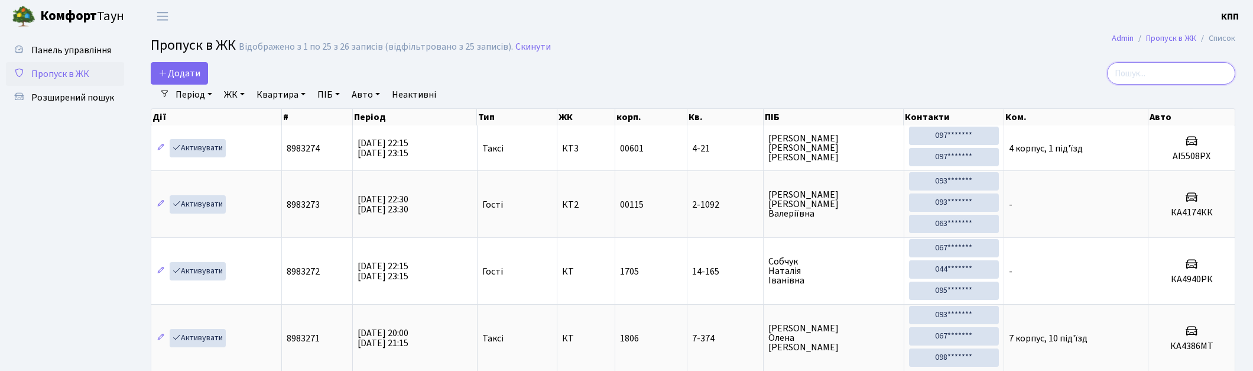
click at [1141, 67] on input "search" at bounding box center [1171, 73] width 128 height 22
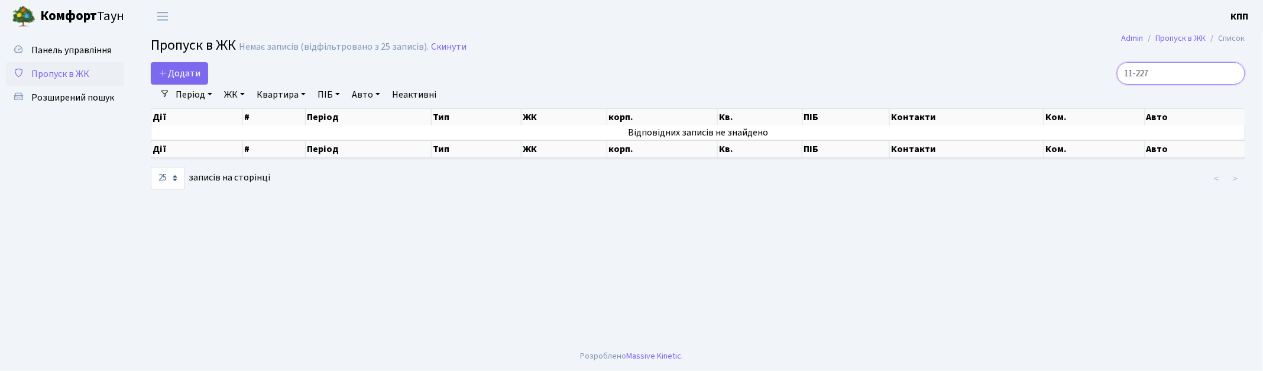
drag, startPoint x: 1173, startPoint y: 75, endPoint x: 1066, endPoint y: 74, distance: 107.0
click at [1066, 74] on div "11-227" at bounding box center [1068, 73] width 353 height 22
type input "7-227"
click at [61, 70] on span "Пропуск в ЖК" at bounding box center [60, 73] width 58 height 13
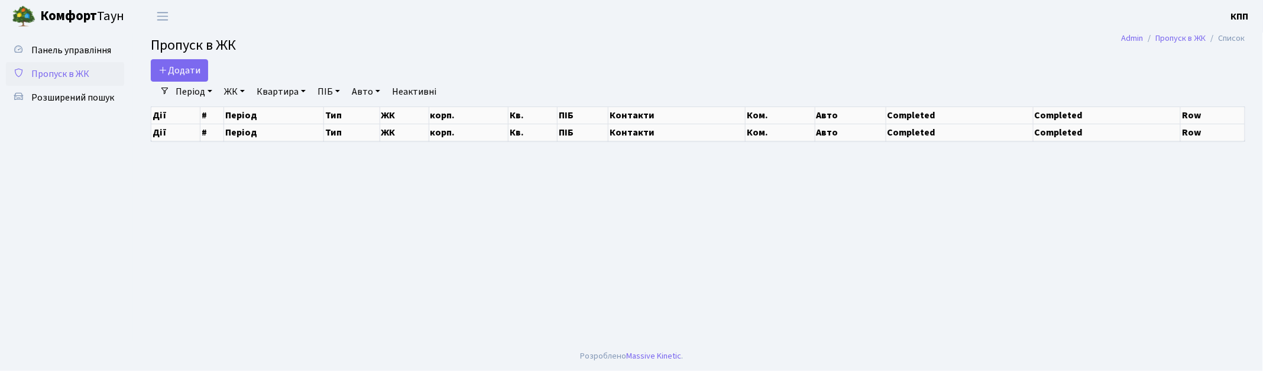
select select "25"
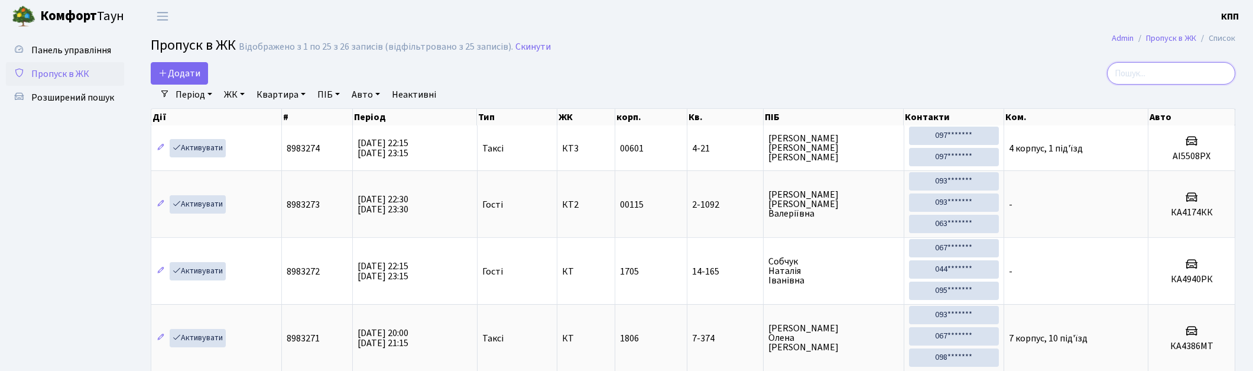
click at [1142, 68] on input "search" at bounding box center [1171, 73] width 128 height 22
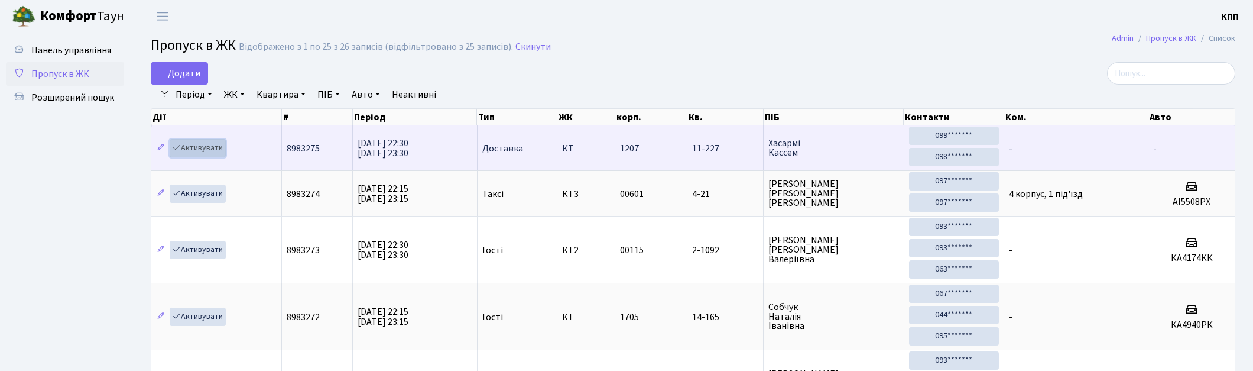
click at [212, 151] on link "Активувати" at bounding box center [198, 148] width 56 height 18
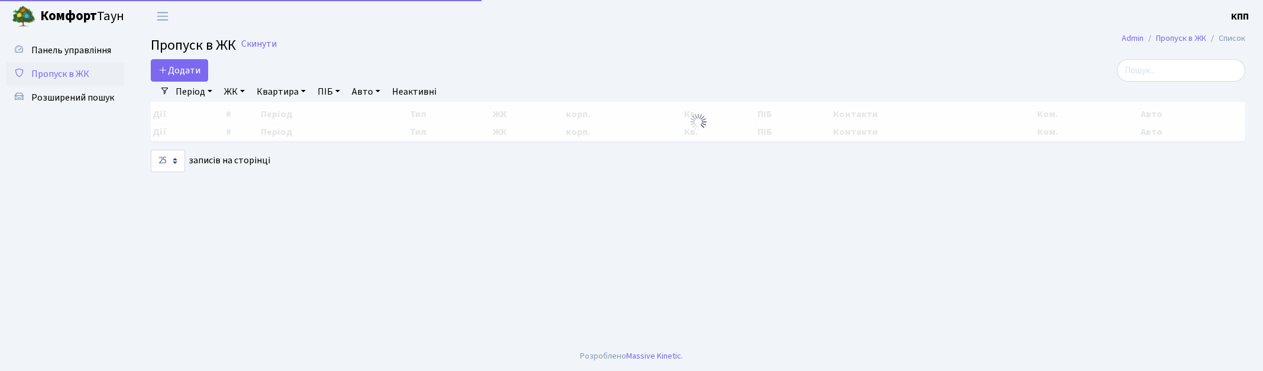
select select "25"
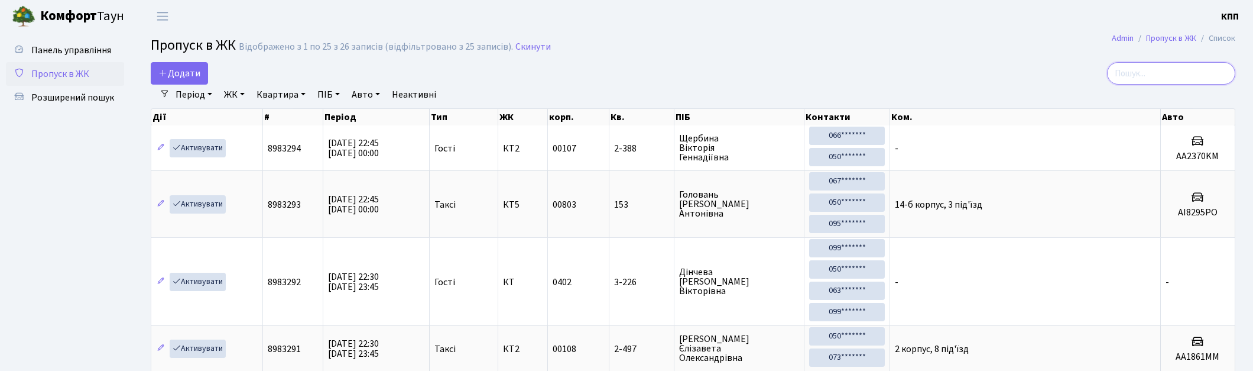
click at [1150, 80] on input "search" at bounding box center [1171, 73] width 128 height 22
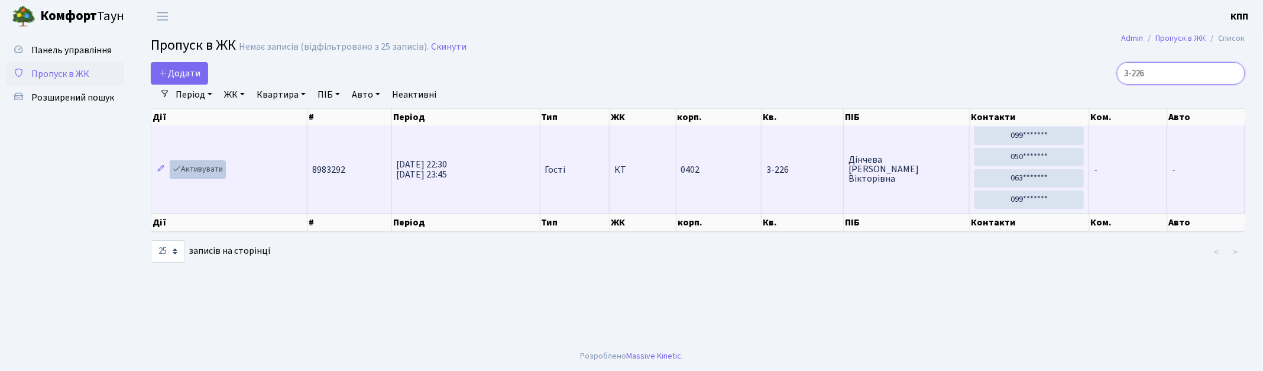
type input "3-226"
click at [209, 171] on link "Активувати" at bounding box center [198, 169] width 56 height 18
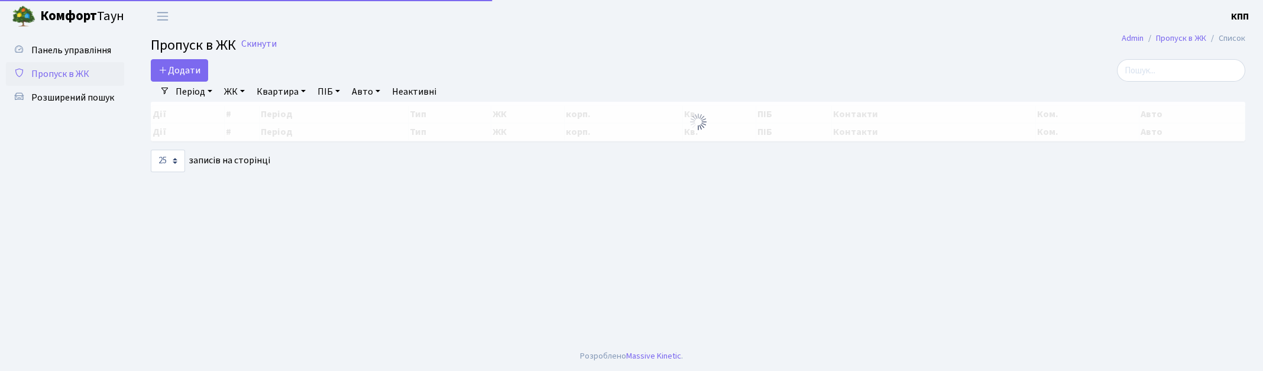
select select "25"
